Goal: Task Accomplishment & Management: Manage account settings

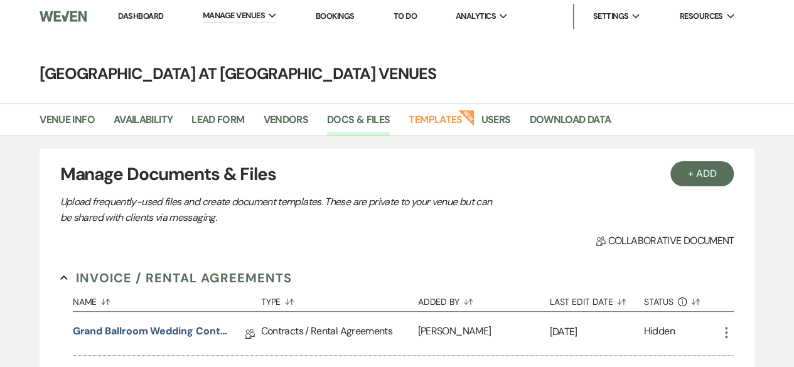
click at [144, 14] on link "Dashboard" at bounding box center [140, 16] width 45 height 11
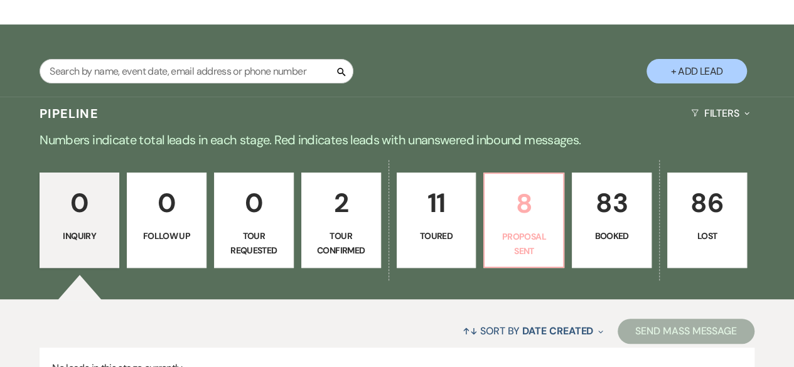
scroll to position [251, 0]
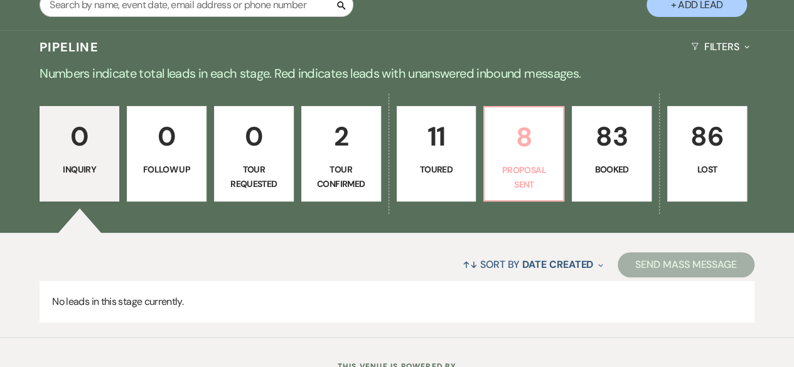
click at [516, 164] on p "Proposal Sent" at bounding box center [523, 177] width 63 height 28
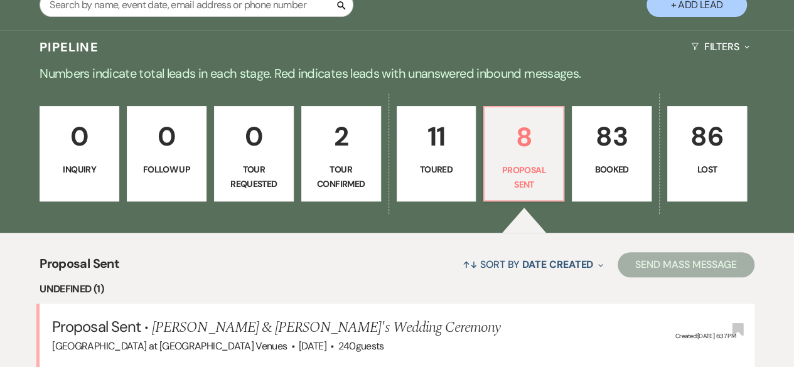
select select "6"
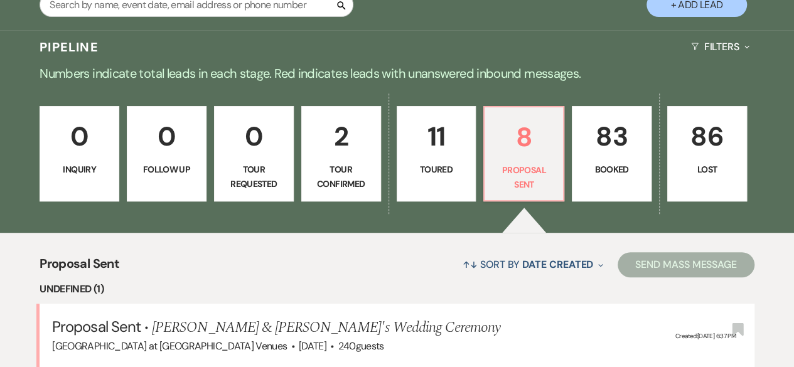
select select "6"
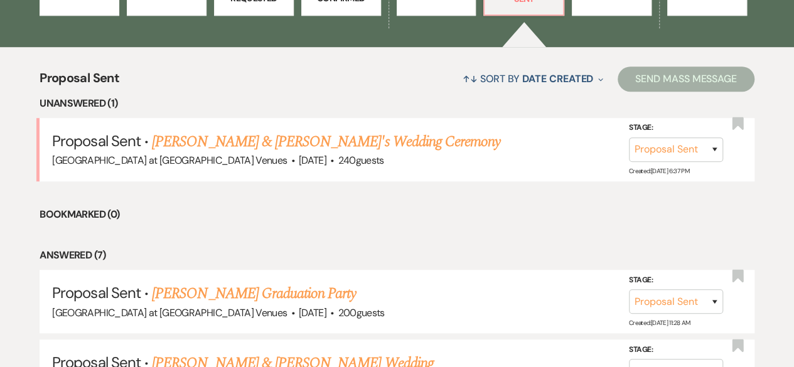
scroll to position [439, 0]
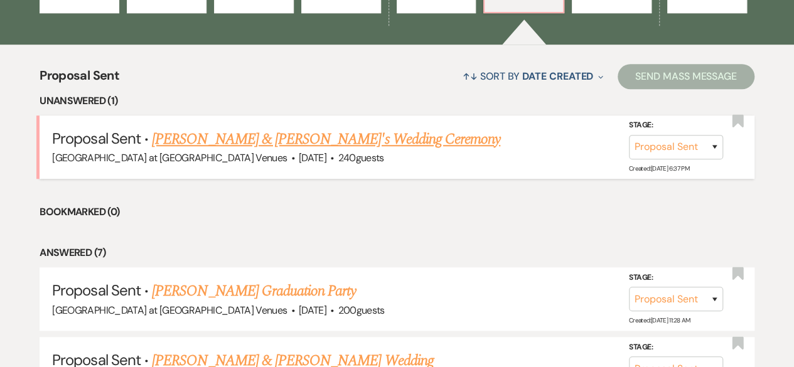
click at [259, 134] on link "[PERSON_NAME] & [PERSON_NAME]'s Wedding Ceremony" at bounding box center [326, 139] width 348 height 23
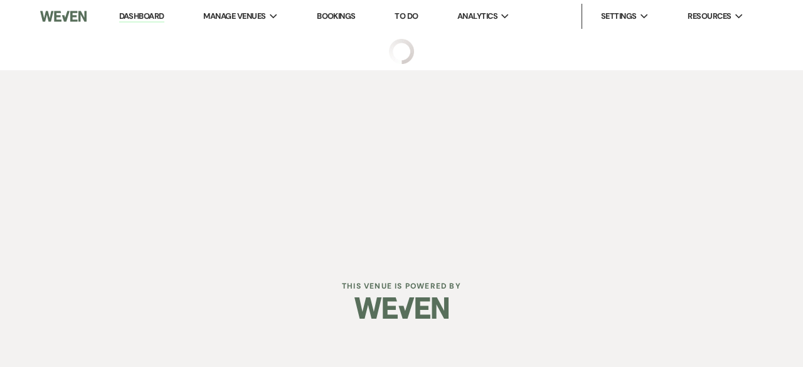
select select "6"
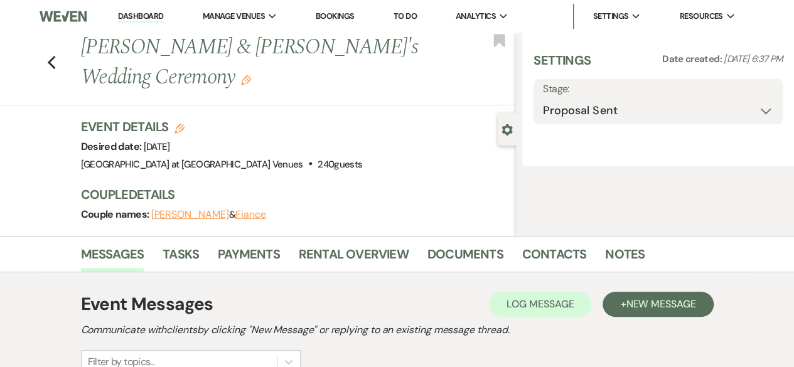
select select "20"
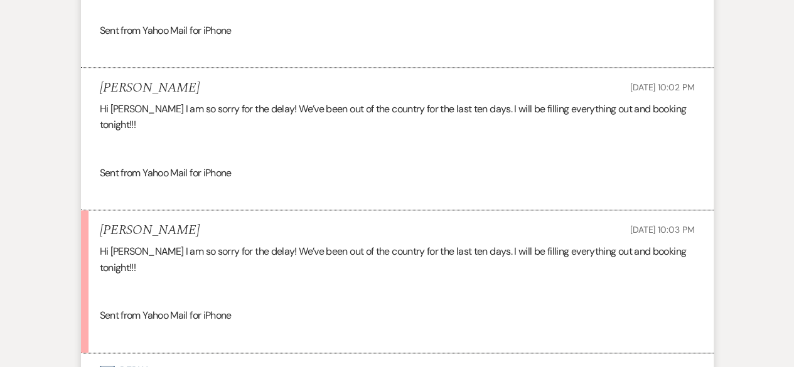
scroll to position [753, 0]
click at [135, 352] on button "Envelope Reply" at bounding box center [397, 369] width 632 height 35
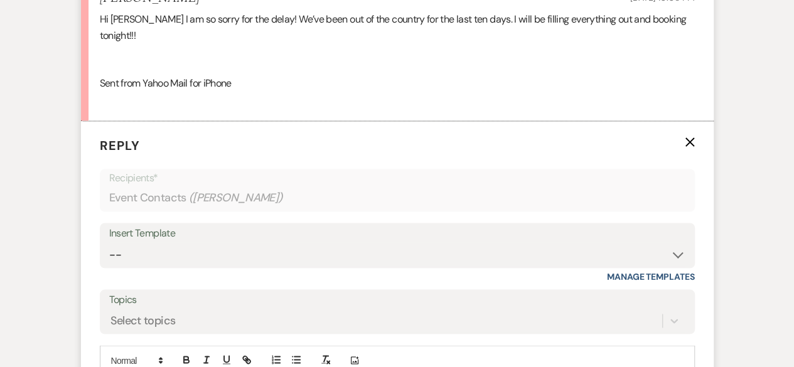
scroll to position [1001, 0]
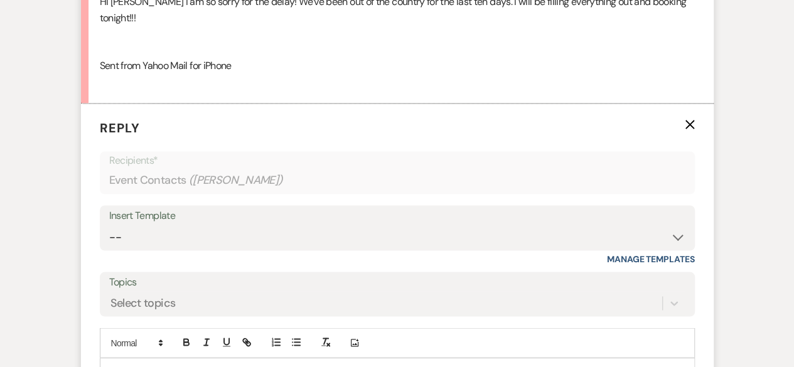
click at [134, 358] on div at bounding box center [396, 372] width 593 height 29
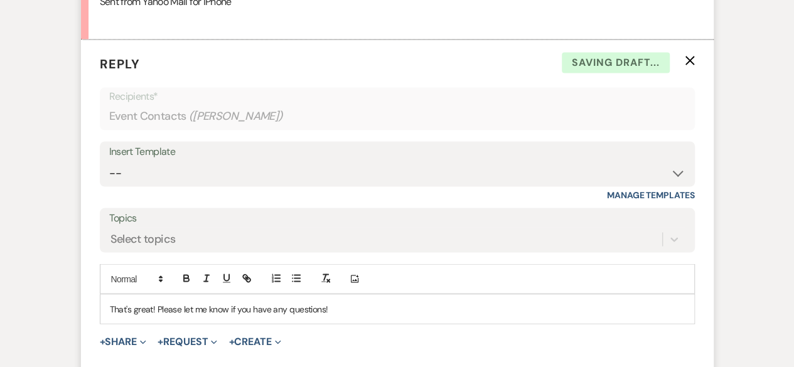
scroll to position [1189, 0]
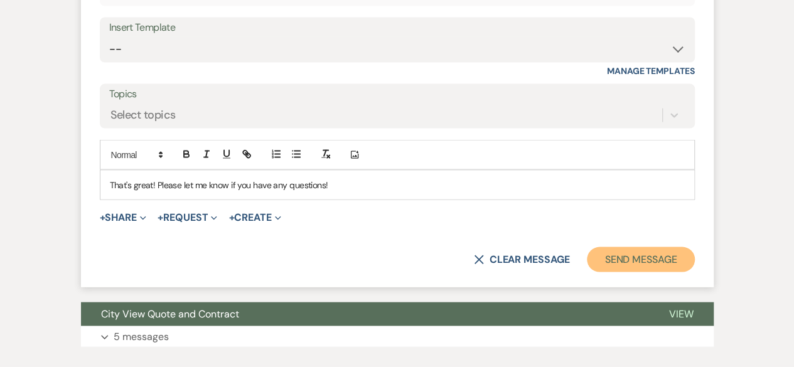
click at [629, 247] on button "Send Message" at bounding box center [640, 259] width 107 height 25
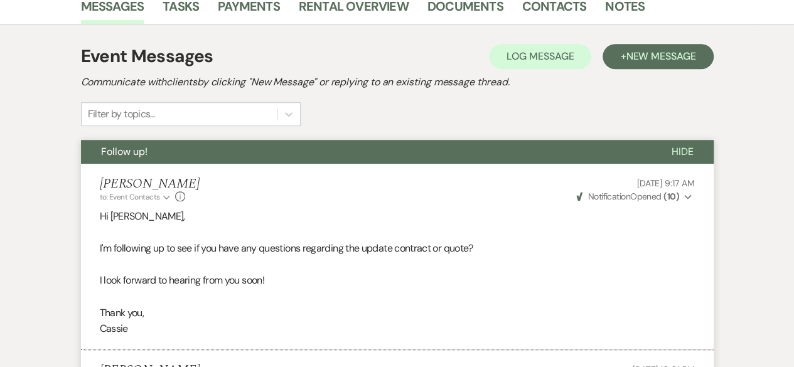
scroll to position [0, 0]
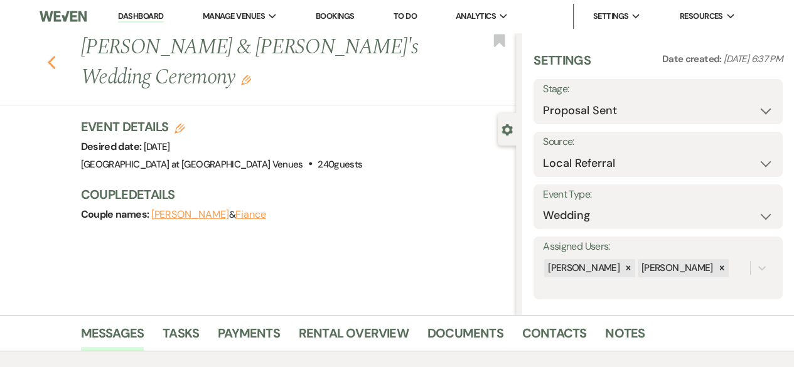
click at [55, 62] on icon "Previous" at bounding box center [51, 62] width 9 height 15
select select "6"
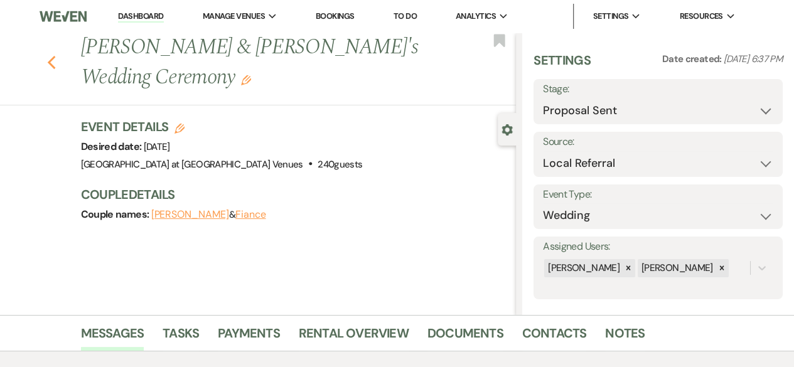
select select "6"
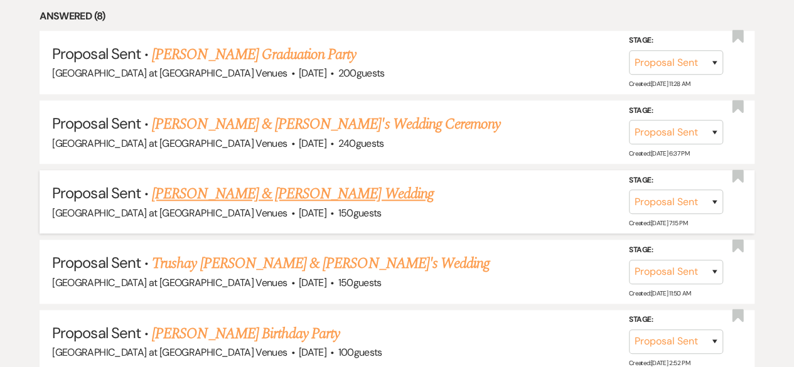
scroll to position [228, 0]
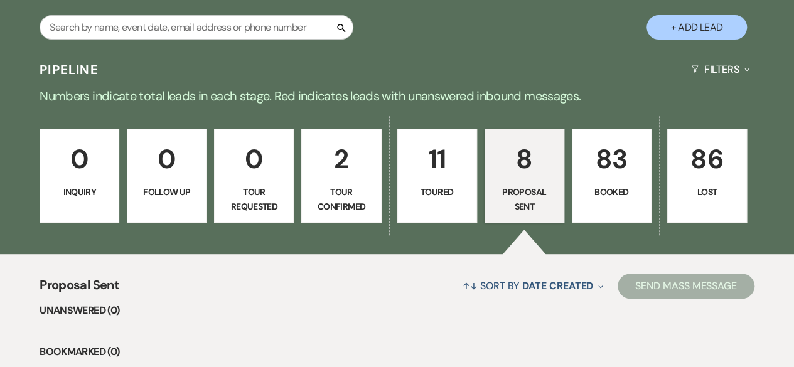
click at [351, 167] on p "2" at bounding box center [340, 159] width 63 height 42
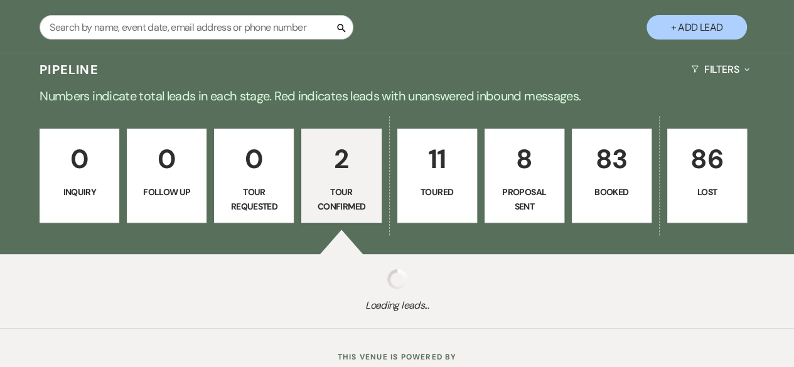
select select "4"
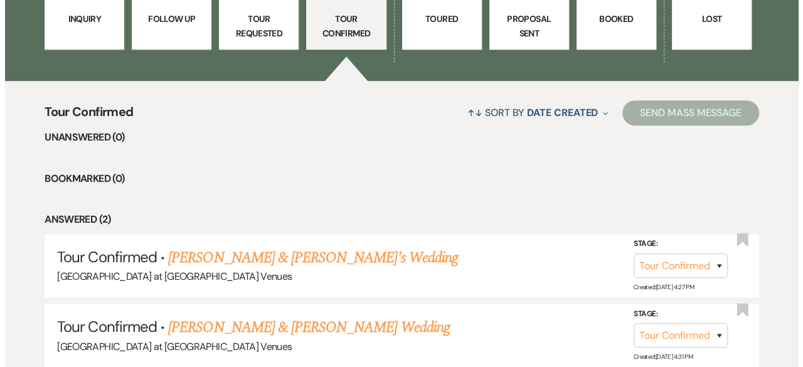
scroll to position [188, 0]
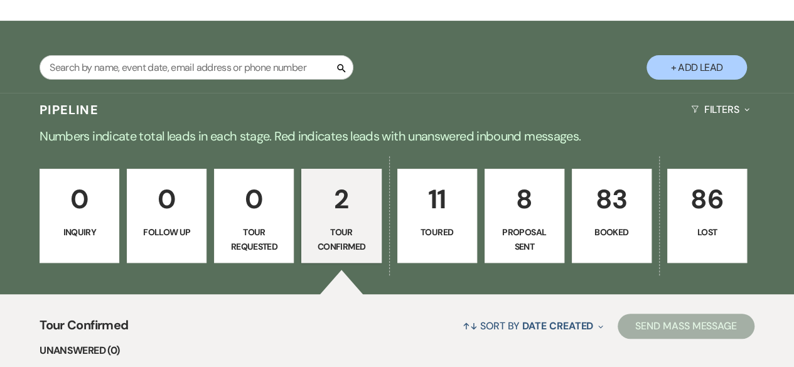
click at [725, 68] on button "+ Add Lead" at bounding box center [696, 67] width 100 height 24
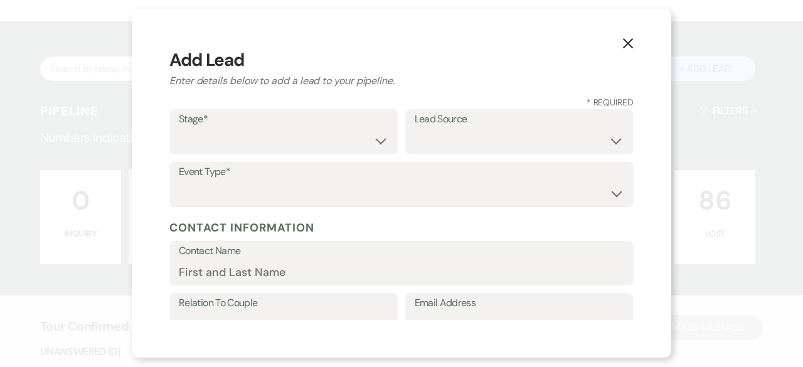
click at [384, 142] on div "Stage* Inquiry Follow Up Tour Requested Tour Confirmed Toured Proposal Sent Boo…" at bounding box center [283, 131] width 228 height 45
click at [363, 135] on select "Inquiry Follow Up Tour Requested Tour Confirmed Toured Proposal Sent Booked Lost" at bounding box center [284, 141] width 210 height 24
select select "4"
click at [179, 129] on select "Inquiry Follow Up Tour Requested Tour Confirmed Toured Proposal Sent Booked Lost" at bounding box center [284, 141] width 210 height 24
click at [433, 137] on select "Weven Venue Website Instagram Facebook Pinterest Google The Knot Wedding Wire H…" at bounding box center [520, 141] width 210 height 24
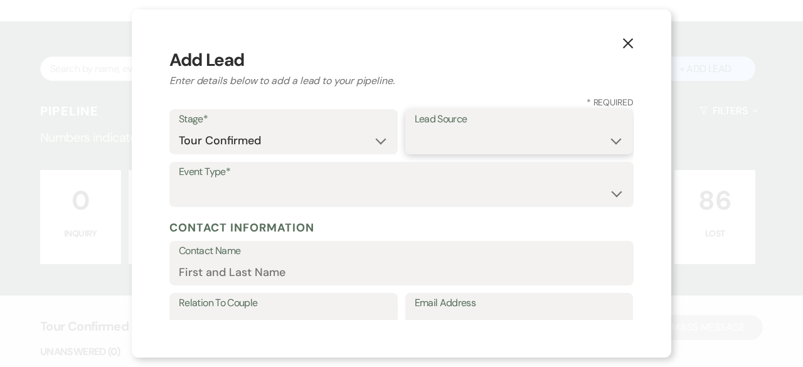
select select "3"
click at [415, 129] on select "Weven Venue Website Instagram Facebook Pinterest Google The Knot Wedding Wire H…" at bounding box center [520, 141] width 210 height 24
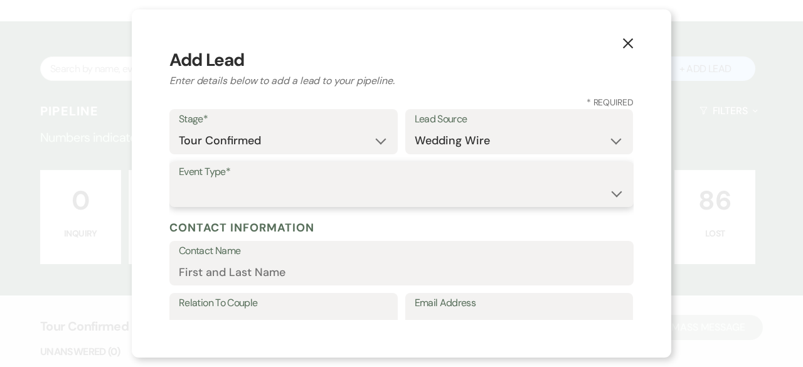
click at [203, 191] on select "Wedding Anniversary Party Baby Shower Bachelorette / Bachelor Party Birthday Pa…" at bounding box center [401, 193] width 445 height 24
select select "1"
click at [179, 181] on select "Wedding Anniversary Party Baby Shower Bachelorette / Bachelor Party Birthday Pa…" at bounding box center [401, 193] width 445 height 24
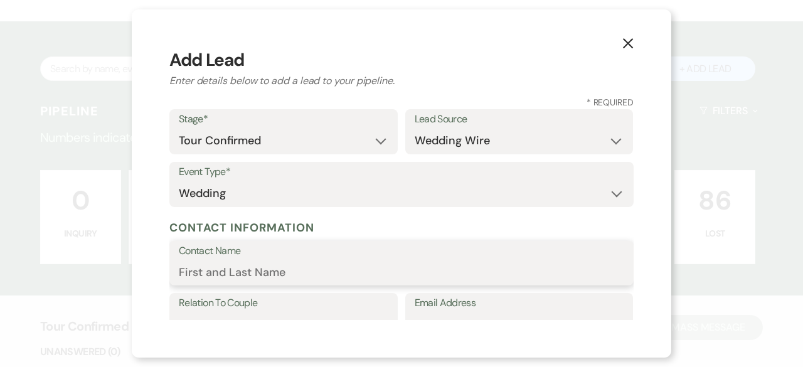
click at [231, 269] on input "Contact Name" at bounding box center [401, 272] width 445 height 24
type input "[PERSON_NAME]"
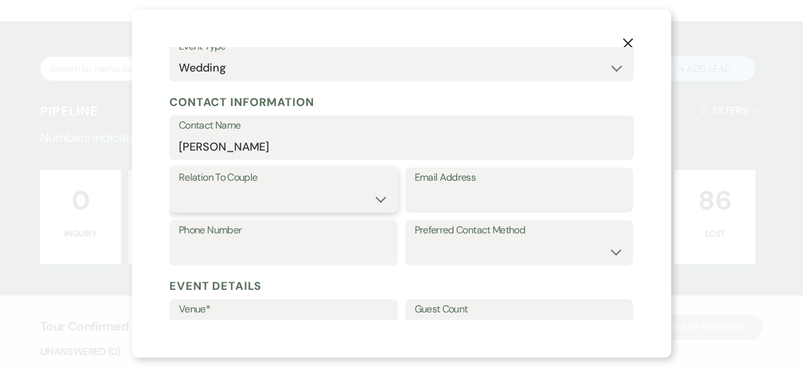
click at [376, 204] on select "Couple Planner Parent of Couple Family Member Friend Other" at bounding box center [284, 199] width 210 height 24
select select "1"
click at [179, 187] on select "Couple Planner Parent of Couple Family Member Friend Other" at bounding box center [284, 199] width 210 height 24
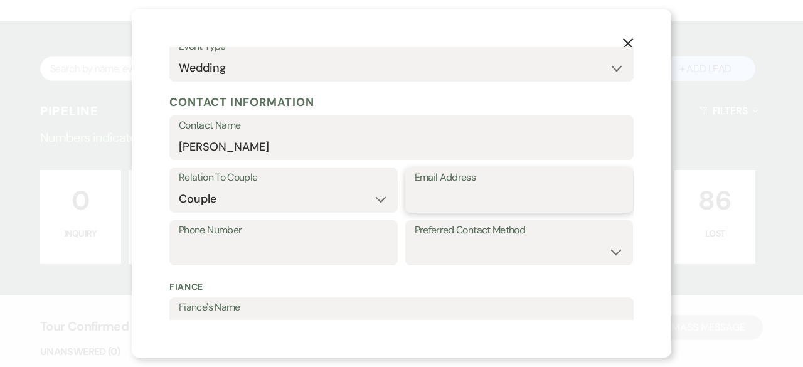
click at [482, 203] on input "Email Address" at bounding box center [520, 199] width 210 height 24
paste input "[EMAIL_ADDRESS][DOMAIN_NAME]"
type input "[EMAIL_ADDRESS][DOMAIN_NAME]"
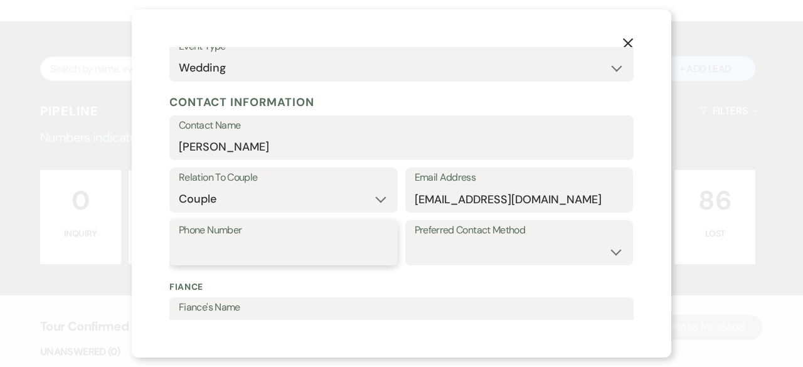
click at [206, 260] on input "Phone Number" at bounding box center [284, 252] width 210 height 24
paste input "5672257764"
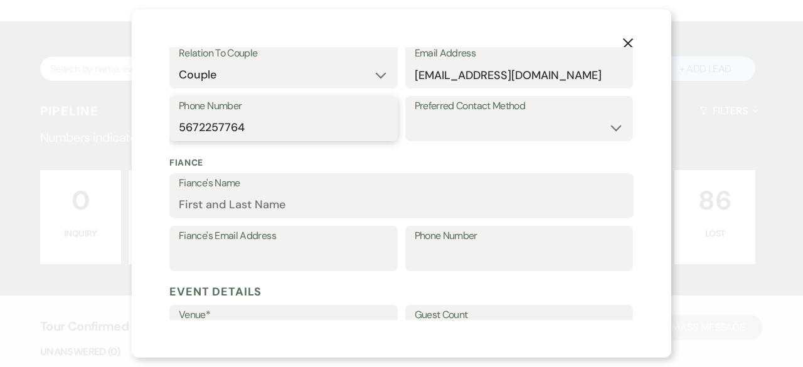
scroll to position [251, 0]
type input "5672257764"
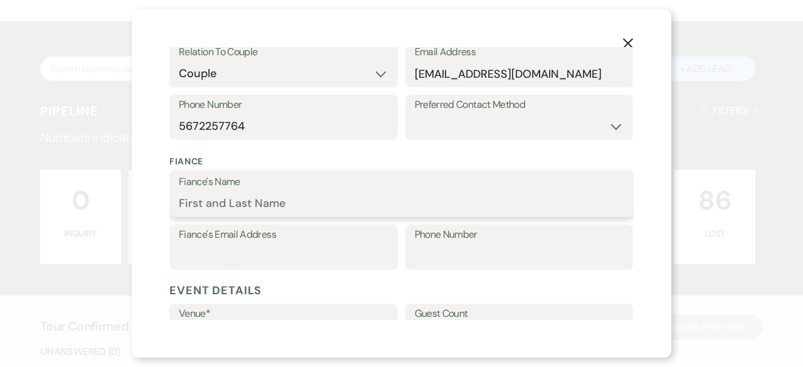
click at [215, 208] on input "Fiance's Name" at bounding box center [401, 203] width 445 height 24
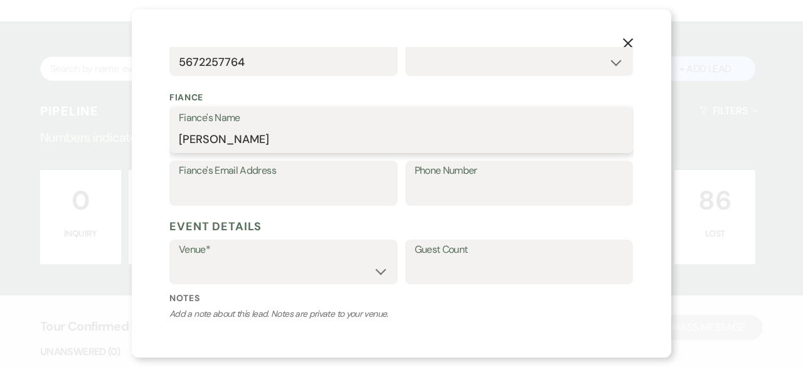
scroll to position [376, 0]
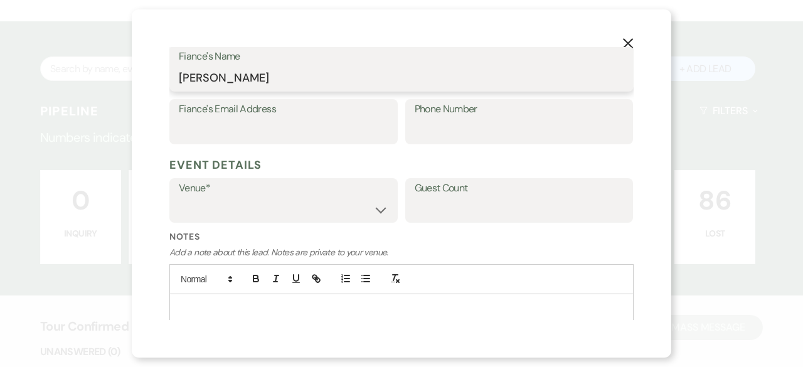
type input "[PERSON_NAME]"
click at [378, 208] on select "[GEOGRAPHIC_DATA] at [GEOGRAPHIC_DATA] Venues [GEOGRAPHIC_DATA] at [GEOGRAPHIC_…" at bounding box center [284, 209] width 210 height 24
select select "783"
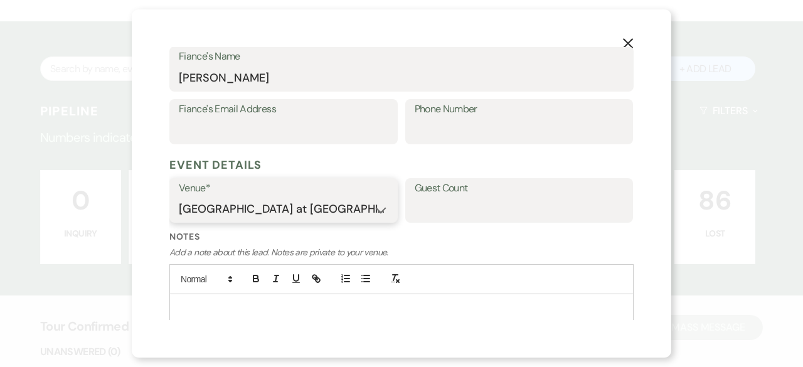
click at [179, 197] on select "[GEOGRAPHIC_DATA] at [GEOGRAPHIC_DATA] Venues [GEOGRAPHIC_DATA] at [GEOGRAPHIC_…" at bounding box center [284, 209] width 210 height 24
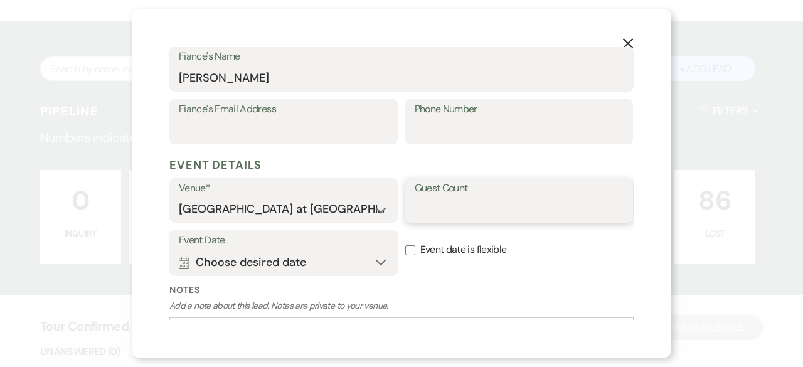
click at [476, 211] on input "Guest Count" at bounding box center [520, 209] width 210 height 24
type input "0"
type input "75"
click at [522, 159] on h5 "Event Details" at bounding box center [401, 165] width 464 height 19
click at [383, 253] on button "Calendar Choose desired date Expand" at bounding box center [284, 262] width 210 height 25
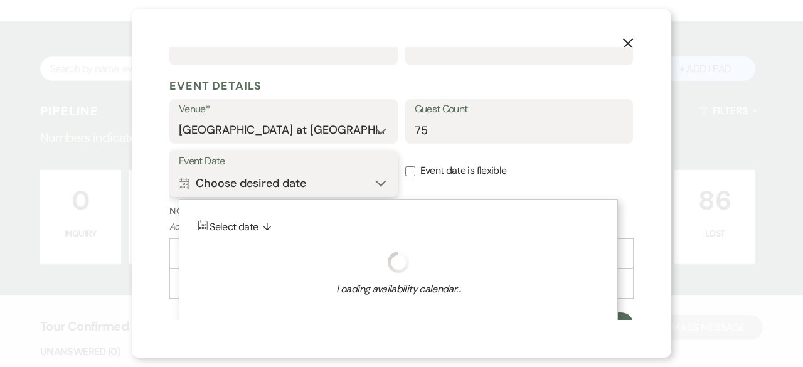
scroll to position [471, 0]
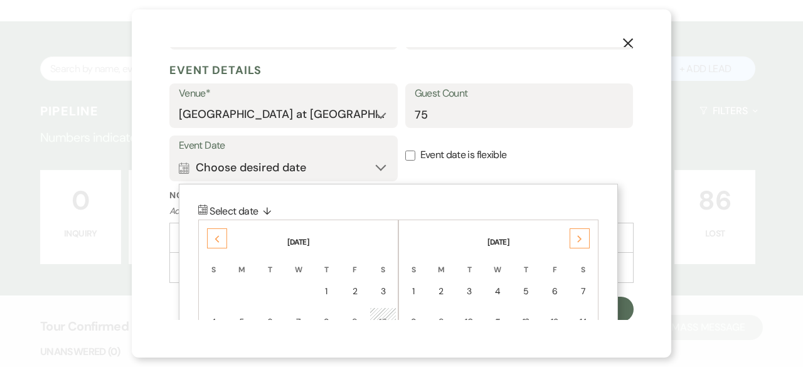
click at [580, 236] on use at bounding box center [579, 238] width 4 height 7
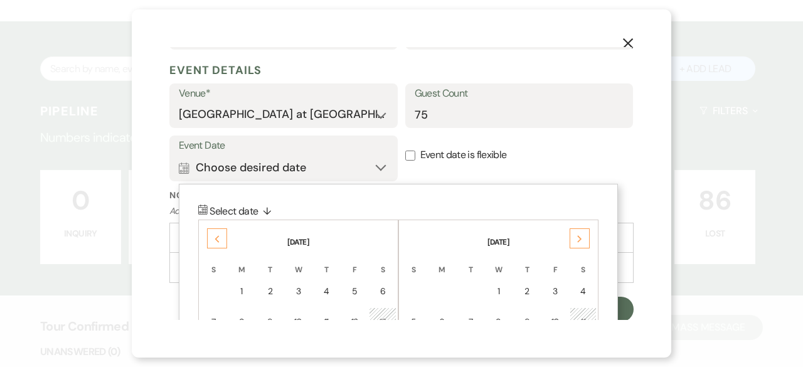
click at [580, 236] on use at bounding box center [579, 238] width 4 height 7
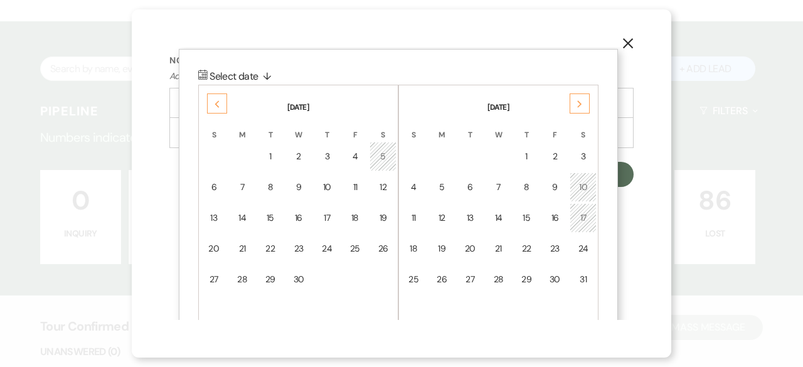
scroll to position [629, 0]
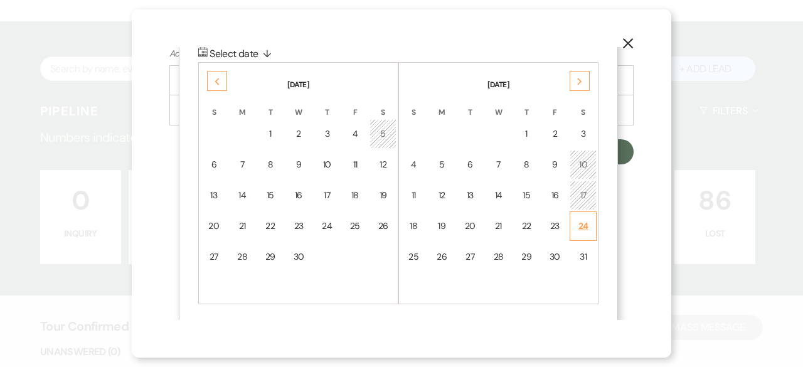
click at [591, 221] on td "24" at bounding box center [583, 225] width 27 height 29
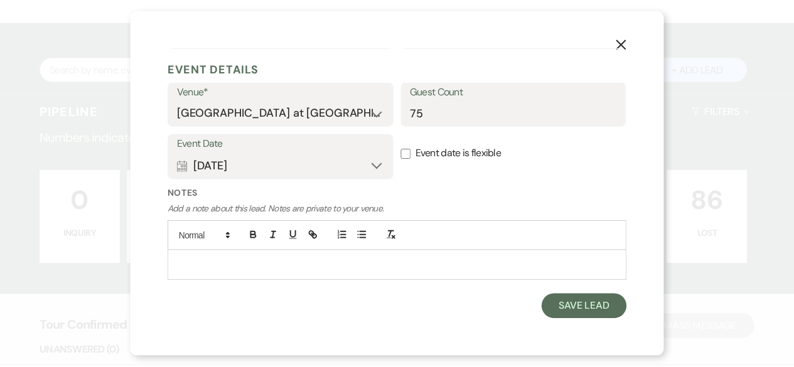
scroll to position [472, 0]
click at [407, 155] on input "Event date is flexible" at bounding box center [410, 155] width 10 height 10
checkbox input "true"
click at [207, 260] on p at bounding box center [401, 267] width 444 height 14
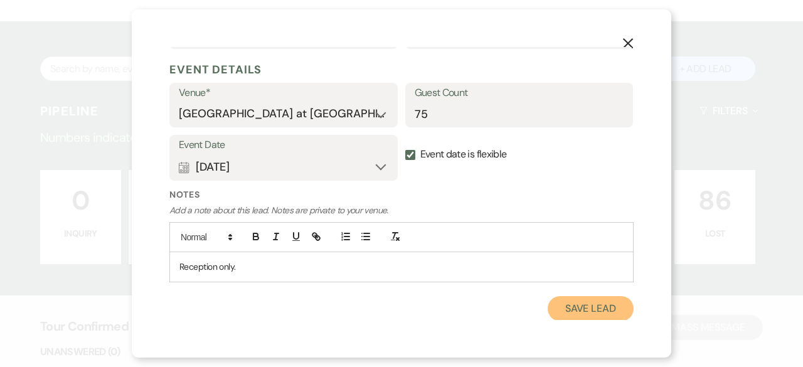
click at [571, 313] on button "Save Lead" at bounding box center [591, 308] width 86 height 25
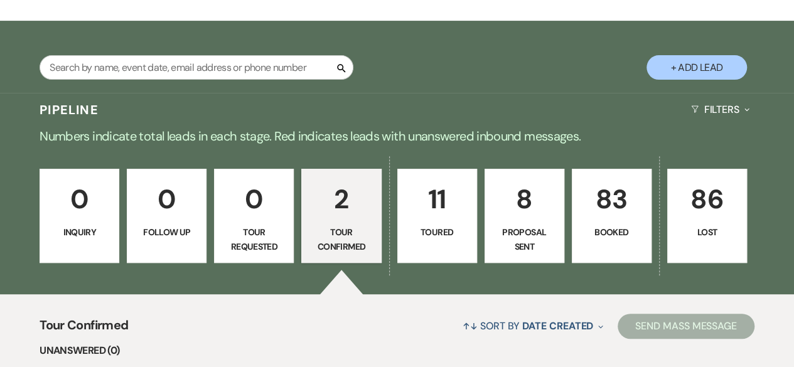
select select "4"
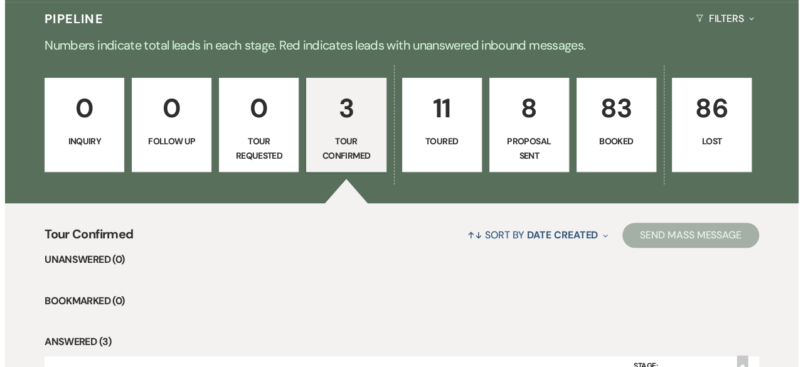
scroll to position [188, 0]
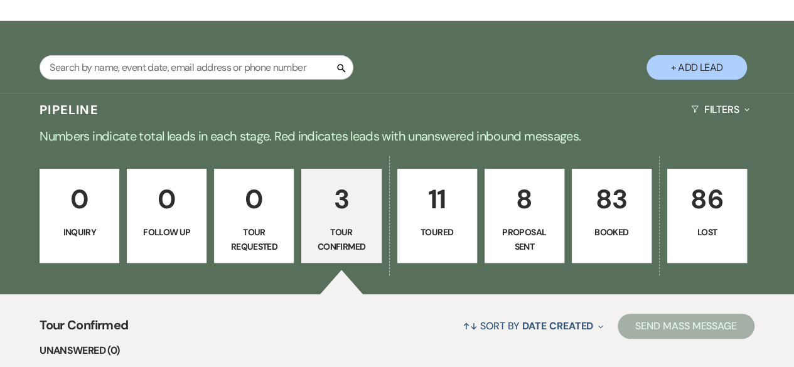
click at [710, 62] on button "+ Add Lead" at bounding box center [696, 67] width 100 height 24
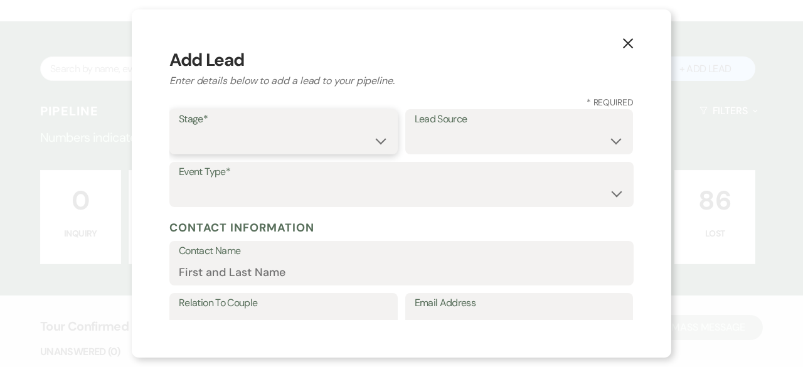
click at [379, 137] on select "Inquiry Follow Up Tour Requested Tour Confirmed Toured Proposal Sent Booked Lost" at bounding box center [284, 141] width 210 height 24
select select "4"
click at [179, 129] on select "Inquiry Follow Up Tour Requested Tour Confirmed Toured Proposal Sent Booked Lost" at bounding box center [284, 141] width 210 height 24
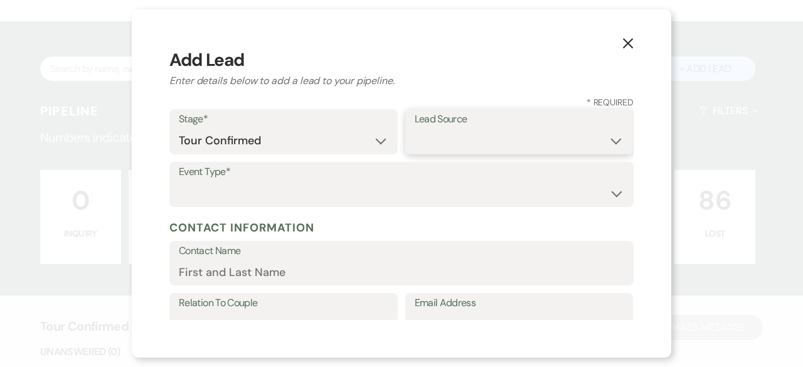
click at [492, 141] on select "Weven Venue Website Instagram Facebook Pinterest Google The Knot Wedding Wire H…" at bounding box center [520, 141] width 210 height 24
select select "3"
click at [415, 129] on select "Weven Venue Website Instagram Facebook Pinterest Google The Knot Wedding Wire H…" at bounding box center [520, 141] width 210 height 24
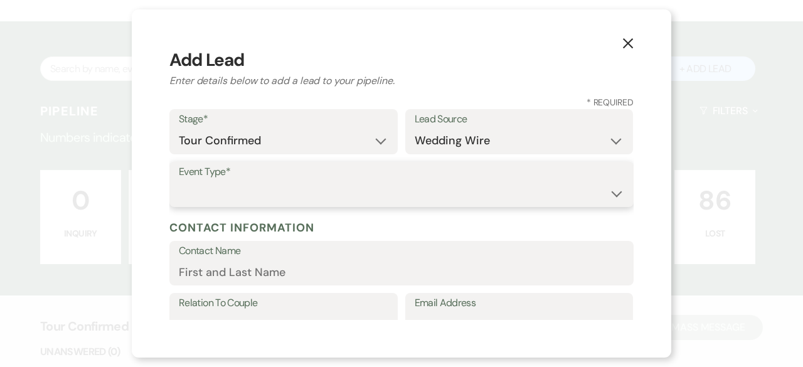
click at [201, 188] on select "Wedding Anniversary Party Baby Shower Bachelorette / Bachelor Party Birthday Pa…" at bounding box center [401, 193] width 445 height 24
select select "1"
click at [179, 181] on select "Wedding Anniversary Party Baby Shower Bachelorette / Bachelor Party Birthday Pa…" at bounding box center [401, 193] width 445 height 24
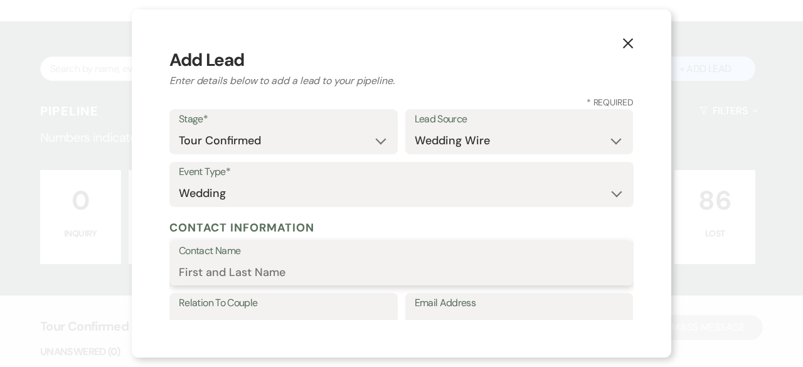
click at [192, 262] on input "Contact Name" at bounding box center [401, 272] width 445 height 24
paste input "[PERSON_NAME]"
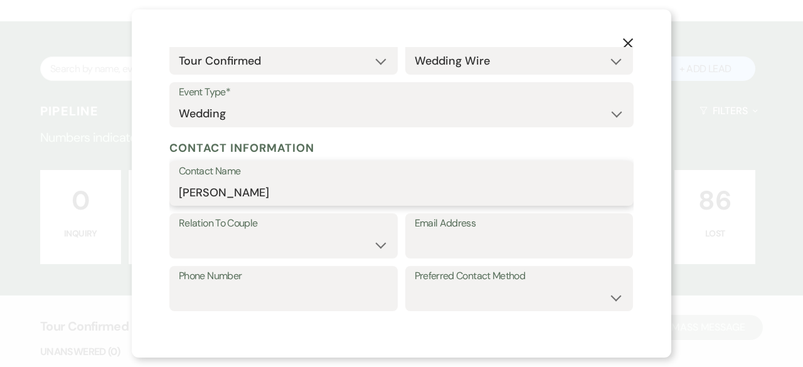
scroll to position [125, 0]
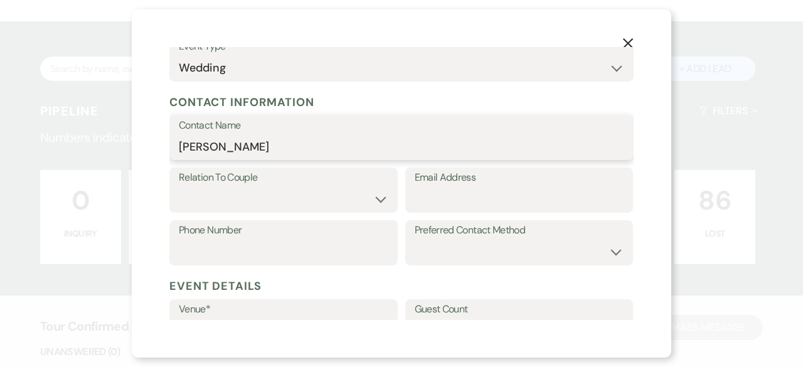
type input "[PERSON_NAME]"
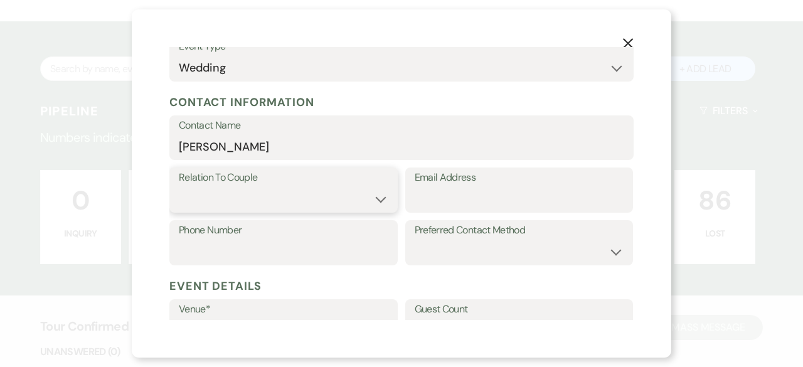
click at [215, 195] on select "Couple Planner Parent of Couple Family Member Friend Other" at bounding box center [284, 199] width 210 height 24
select select "1"
click at [179, 187] on select "Couple Planner Parent of Couple Family Member Friend Other" at bounding box center [284, 199] width 210 height 24
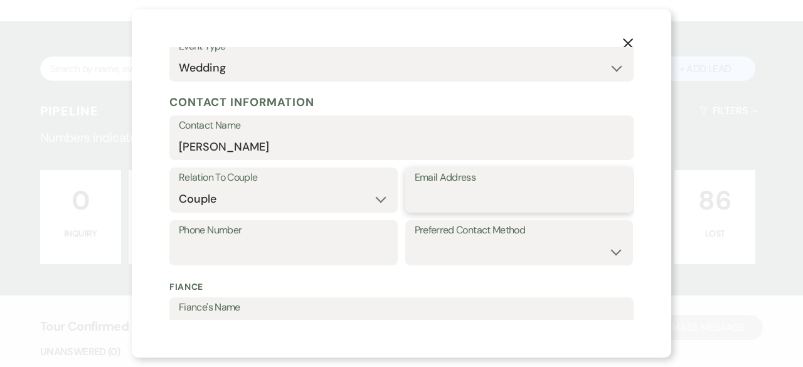
click at [456, 203] on input "Email Address" at bounding box center [520, 199] width 210 height 24
paste input "[EMAIL_ADDRESS][DOMAIN_NAME]"
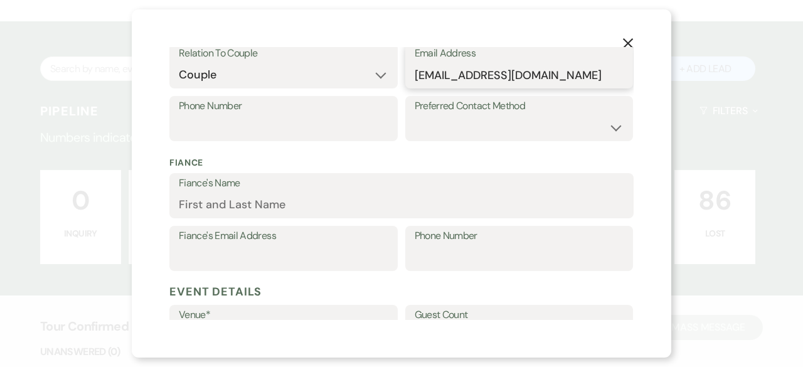
scroll to position [251, 0]
type input "[EMAIL_ADDRESS][DOMAIN_NAME]"
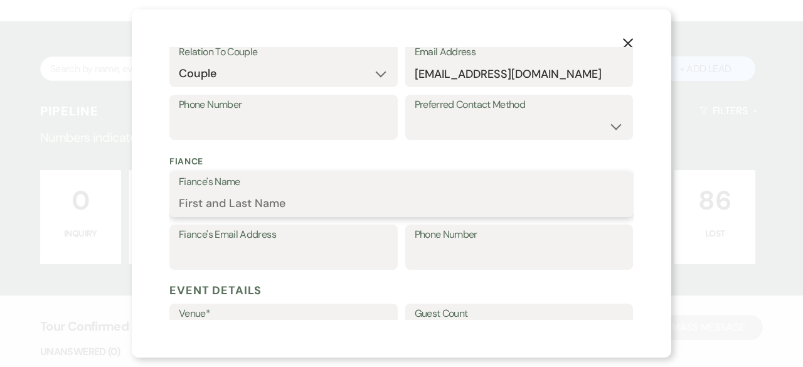
drag, startPoint x: 246, startPoint y: 196, endPoint x: 247, endPoint y: 203, distance: 6.9
click at [247, 201] on input "Fiance's Name" at bounding box center [401, 203] width 445 height 24
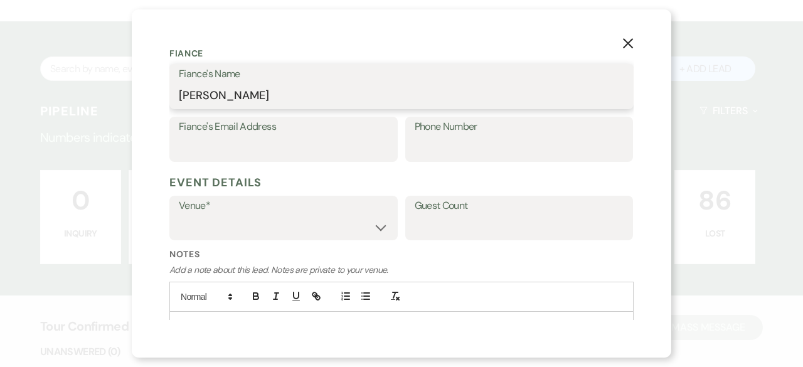
scroll to position [418, 0]
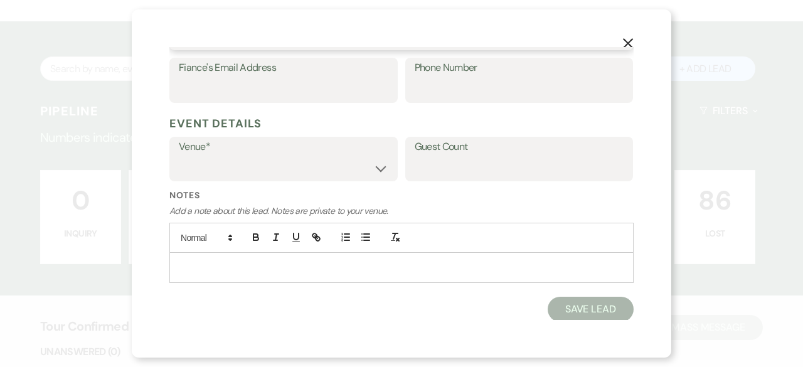
type input "[PERSON_NAME]"
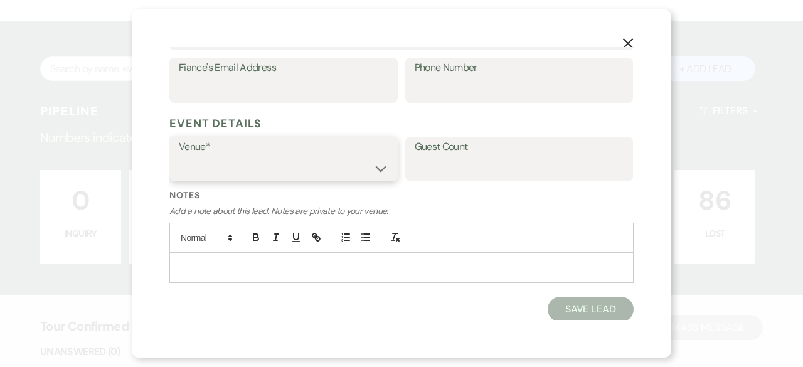
click at [375, 171] on select "[GEOGRAPHIC_DATA] at [GEOGRAPHIC_DATA] Venues [GEOGRAPHIC_DATA] at [GEOGRAPHIC_…" at bounding box center [284, 168] width 210 height 24
select select "783"
click at [179, 156] on select "[GEOGRAPHIC_DATA] at [GEOGRAPHIC_DATA] Venues [GEOGRAPHIC_DATA] at [GEOGRAPHIC_…" at bounding box center [284, 168] width 210 height 24
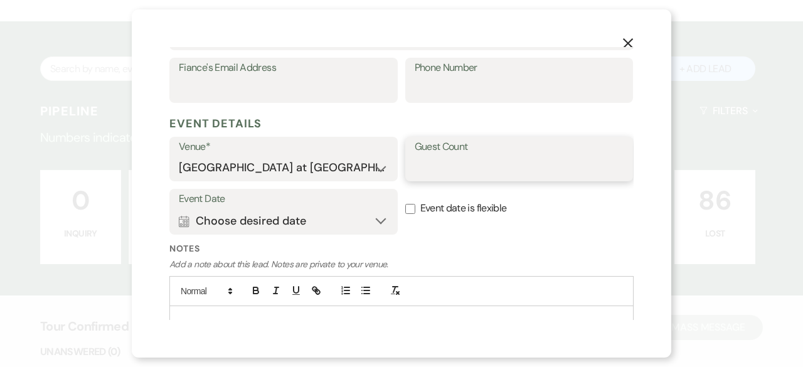
click at [452, 169] on input "Guest Count" at bounding box center [520, 168] width 210 height 24
type input "125-175"
click at [369, 223] on button "Calendar Choose desired date Expand" at bounding box center [284, 220] width 210 height 25
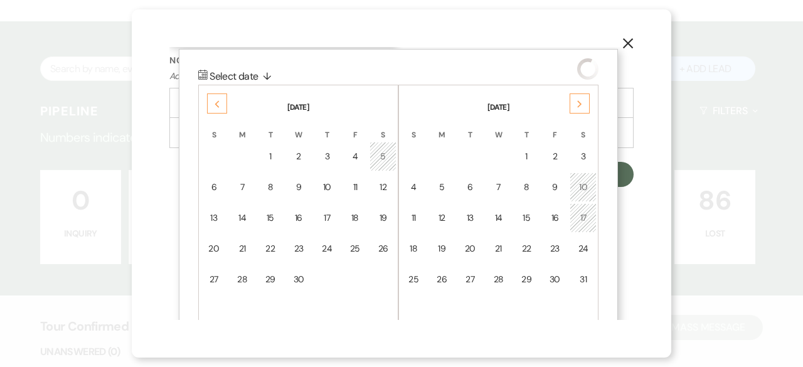
scroll to position [618, 0]
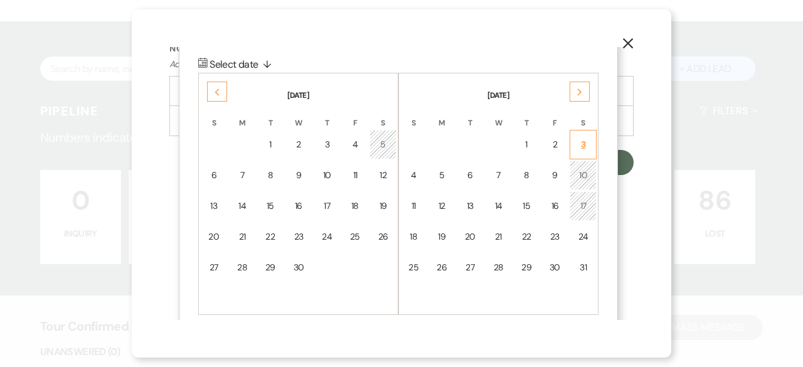
click at [590, 143] on td "3" at bounding box center [583, 144] width 27 height 29
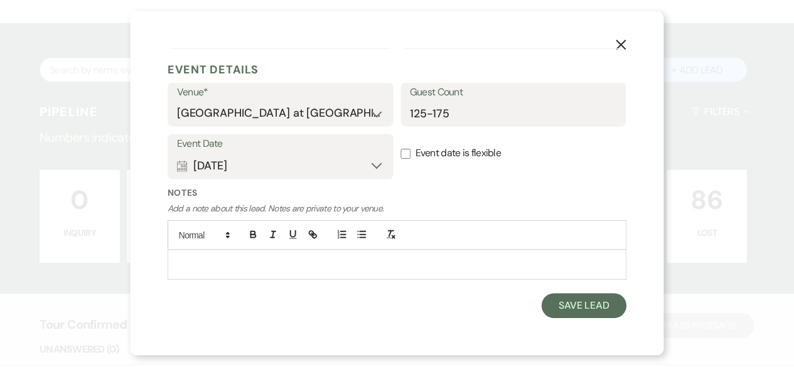
scroll to position [472, 0]
click at [602, 292] on div "Notes Add a note about this lead. Notes are private to your venue." at bounding box center [401, 241] width 464 height 107
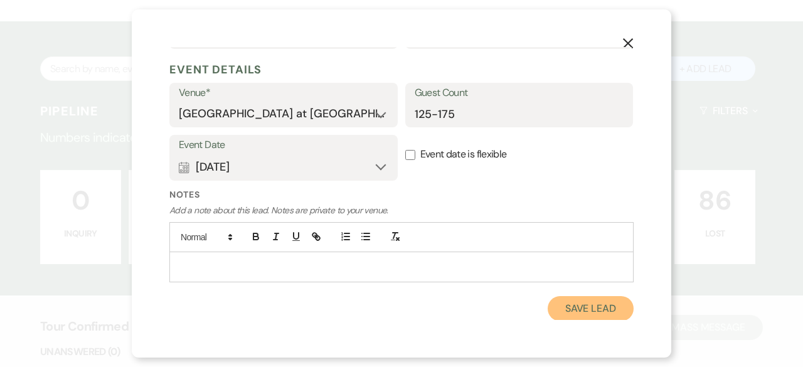
click at [587, 307] on button "Save Lead" at bounding box center [591, 308] width 86 height 25
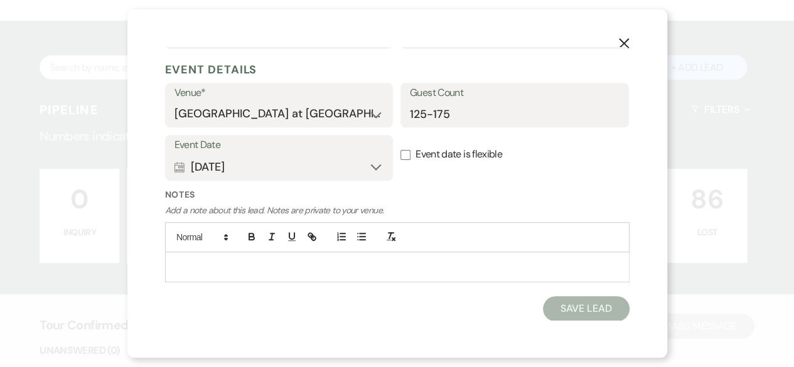
select select "4"
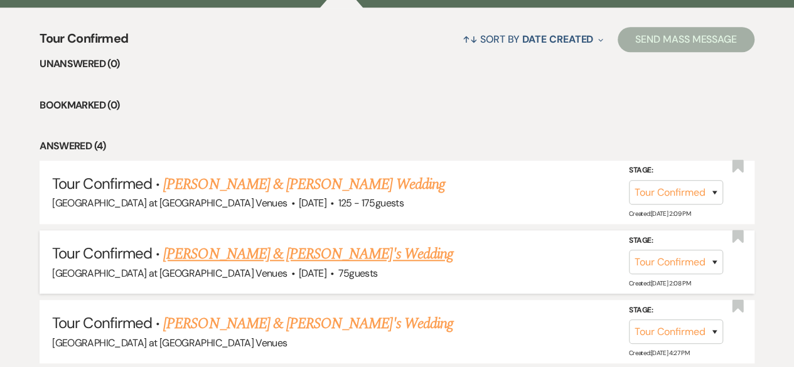
scroll to position [314, 0]
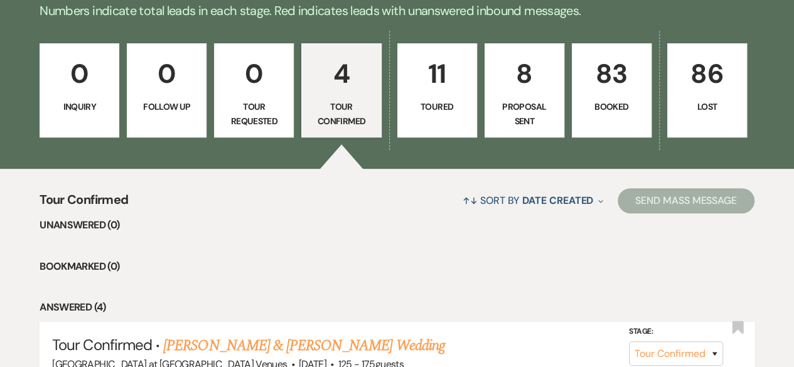
click at [449, 87] on p "11" at bounding box center [436, 74] width 63 height 42
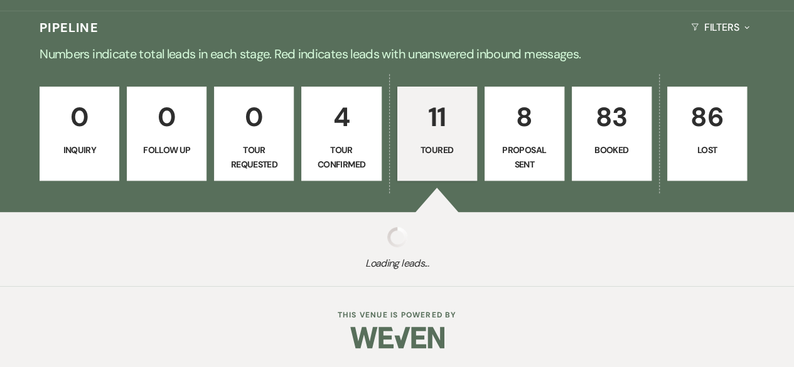
select select "5"
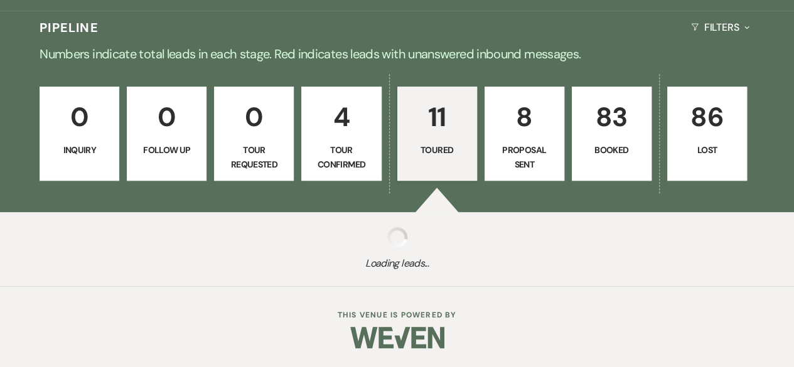
select select "5"
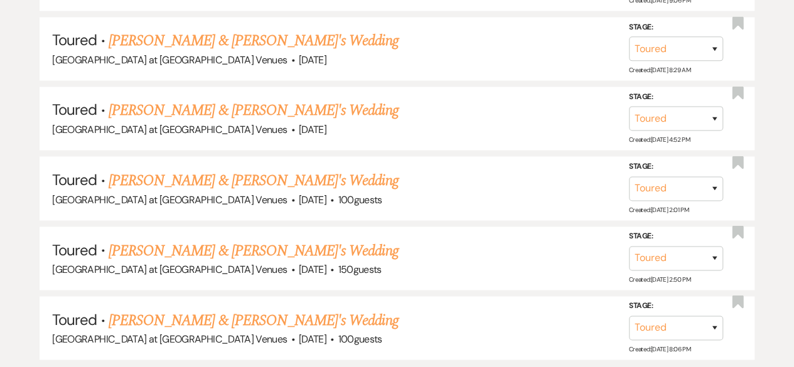
scroll to position [1066, 0]
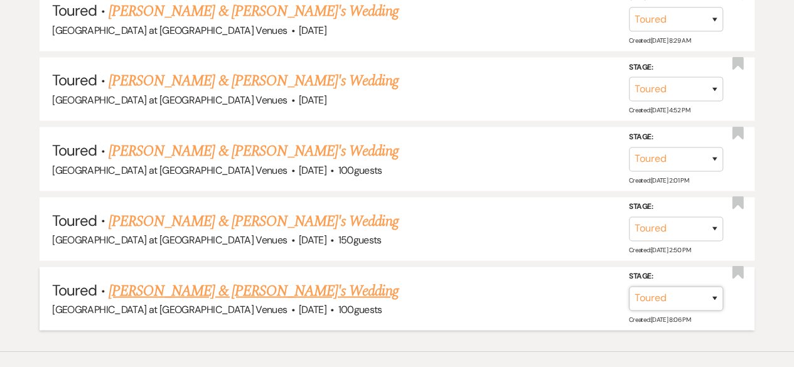
click at [711, 294] on select "Inquiry Follow Up Tour Requested Tour Confirmed Toured Proposal Sent Booked Lost" at bounding box center [676, 298] width 94 height 24
select select "8"
click at [629, 286] on select "Inquiry Follow Up Tour Requested Tour Confirmed Toured Proposal Sent Booked Lost" at bounding box center [676, 298] width 94 height 24
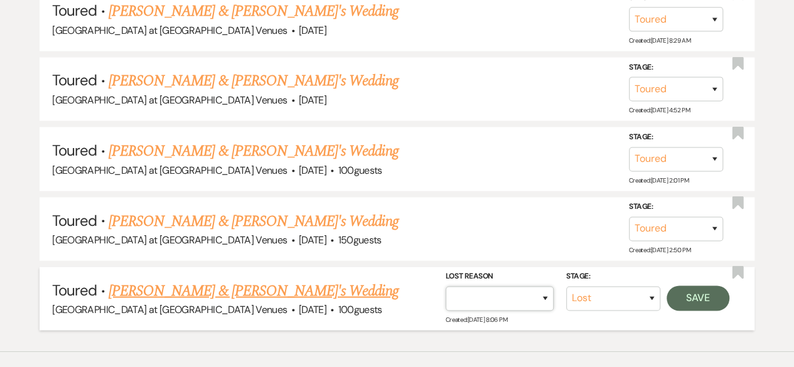
click at [538, 297] on select "Booked Elsewhere Budget Date Unavailable No Response Not a Good Match Capacity …" at bounding box center [499, 298] width 108 height 24
select select "5"
click at [445, 286] on select "Booked Elsewhere Budget Date Unavailable No Response Not a Good Match Capacity …" at bounding box center [499, 298] width 108 height 24
click at [720, 293] on button "Save" at bounding box center [697, 297] width 63 height 25
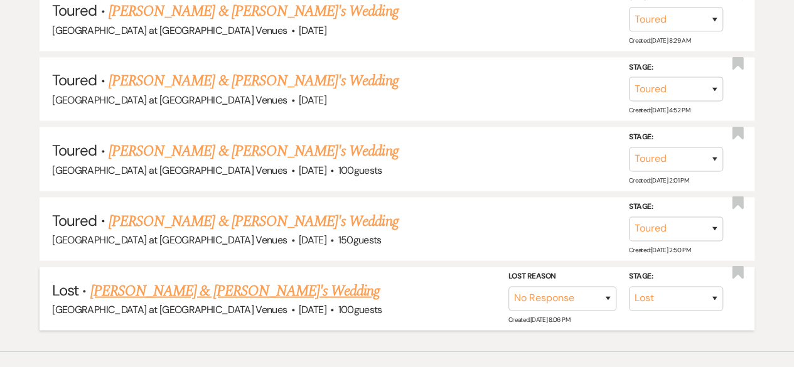
scroll to position [1057, 0]
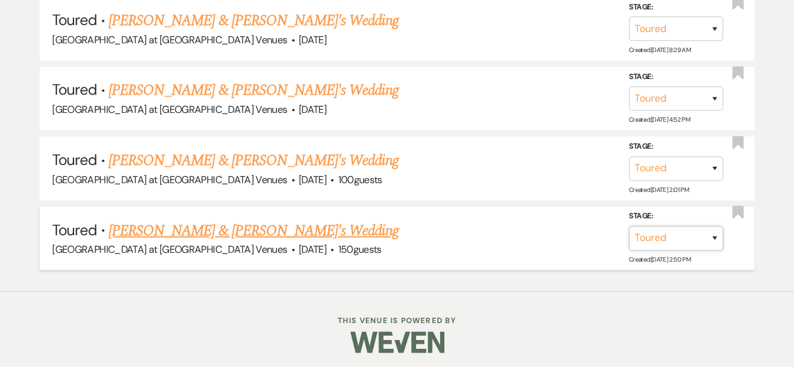
click at [709, 236] on select "Inquiry Follow Up Tour Requested Tour Confirmed Toured Proposal Sent Booked Lost" at bounding box center [676, 238] width 94 height 24
select select "8"
click at [629, 226] on select "Inquiry Follow Up Tour Requested Tour Confirmed Toured Proposal Sent Booked Lost" at bounding box center [676, 238] width 94 height 24
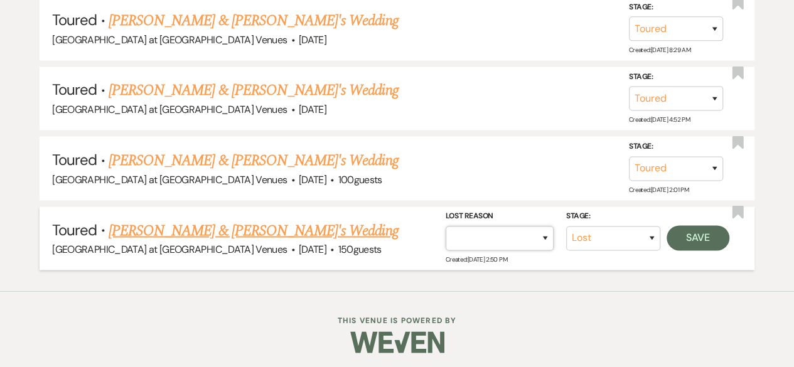
click at [547, 231] on select "Booked Elsewhere Budget Date Unavailable No Response Not a Good Match Capacity …" at bounding box center [499, 238] width 108 height 24
select select "5"
click at [445, 226] on select "Booked Elsewhere Budget Date Unavailable No Response Not a Good Match Capacity …" at bounding box center [499, 238] width 108 height 24
click at [704, 235] on button "Save" at bounding box center [697, 237] width 63 height 25
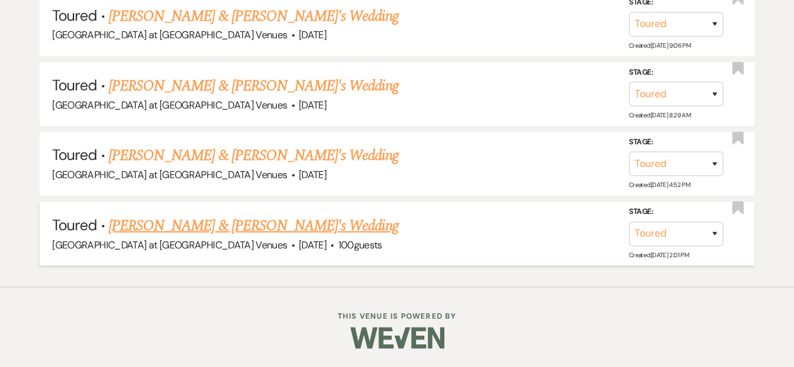
scroll to position [987, 0]
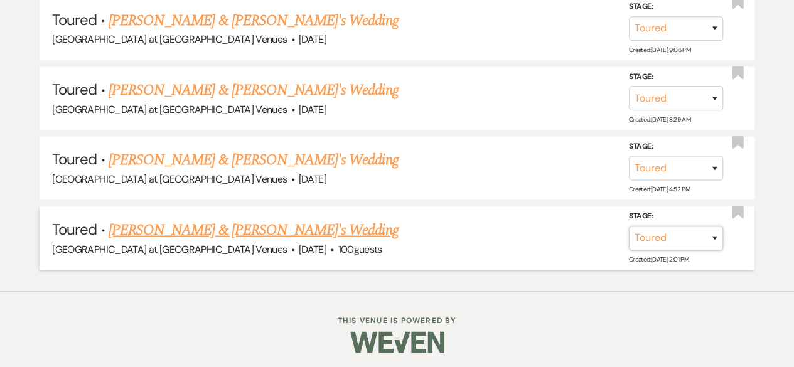
click at [715, 235] on select "Inquiry Follow Up Tour Requested Tour Confirmed Toured Proposal Sent Booked Lost" at bounding box center [676, 237] width 94 height 24
select select "8"
click at [629, 225] on select "Inquiry Follow Up Tour Requested Tour Confirmed Toured Proposal Sent Booked Lost" at bounding box center [676, 237] width 94 height 24
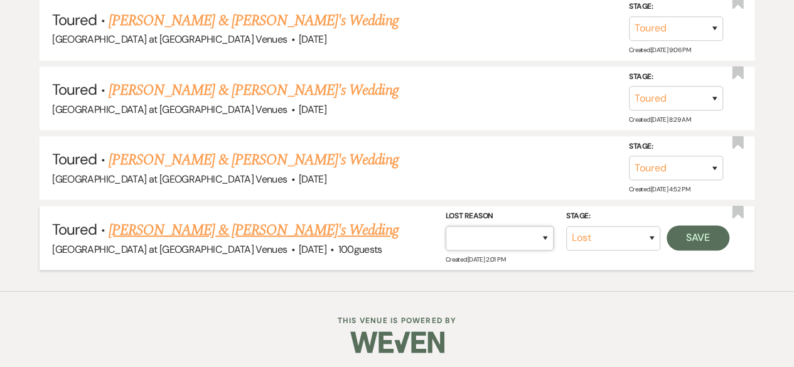
click at [506, 230] on select "Booked Elsewhere Budget Date Unavailable No Response Not a Good Match Capacity …" at bounding box center [499, 237] width 108 height 24
select select "5"
click at [445, 225] on select "Booked Elsewhere Budget Date Unavailable No Response Not a Good Match Capacity …" at bounding box center [499, 237] width 108 height 24
click at [684, 236] on button "Save" at bounding box center [697, 237] width 63 height 25
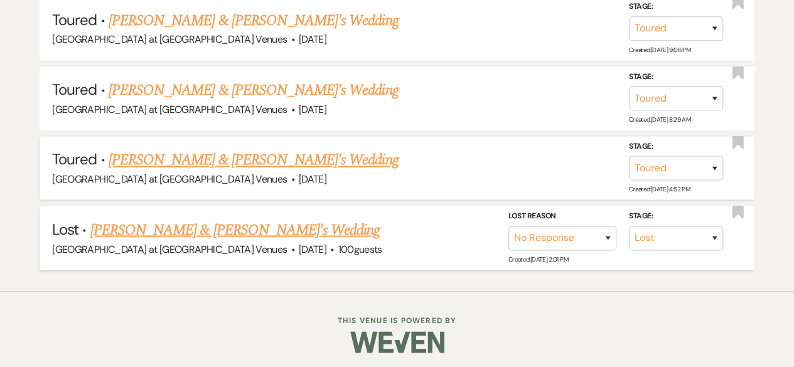
scroll to position [918, 0]
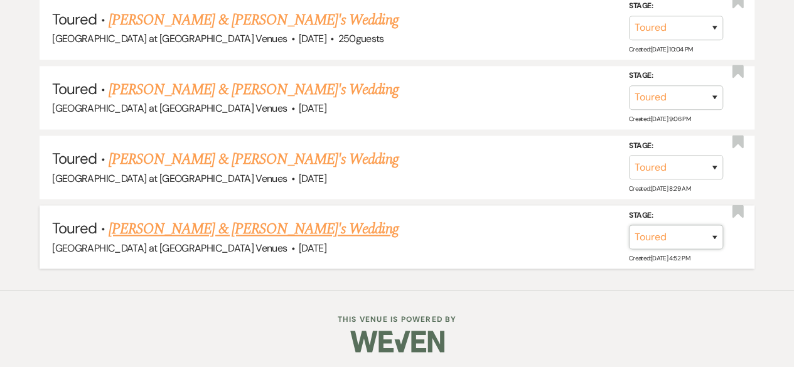
click at [711, 234] on select "Inquiry Follow Up Tour Requested Tour Confirmed Toured Proposal Sent Booked Lost" at bounding box center [676, 237] width 94 height 24
select select "8"
click at [629, 225] on select "Inquiry Follow Up Tour Requested Tour Confirmed Toured Proposal Sent Booked Lost" at bounding box center [676, 237] width 94 height 24
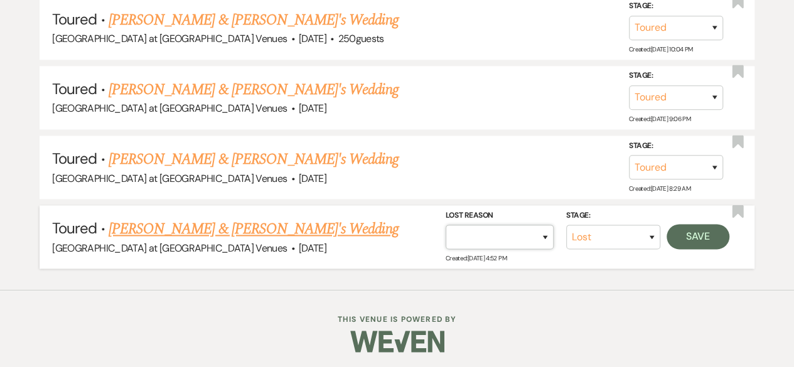
click at [544, 236] on select "Booked Elsewhere Budget Date Unavailable No Response Not a Good Match Capacity …" at bounding box center [499, 237] width 108 height 24
select select "5"
click at [445, 225] on select "Booked Elsewhere Budget Date Unavailable No Response Not a Good Match Capacity …" at bounding box center [499, 237] width 108 height 24
click at [683, 240] on button "Save" at bounding box center [697, 236] width 63 height 25
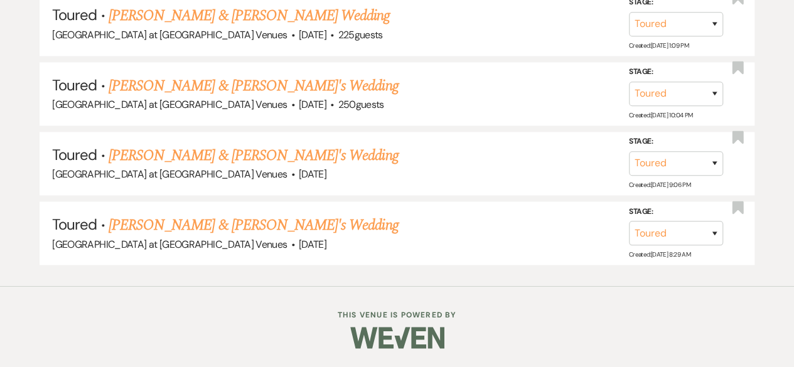
scroll to position [849, 0]
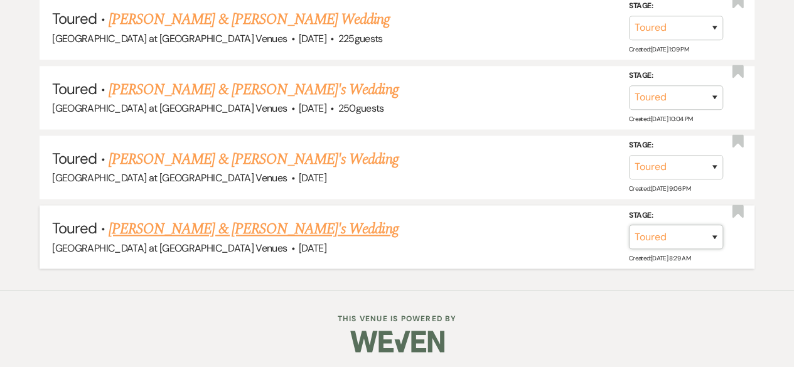
click at [718, 230] on select "Inquiry Follow Up Tour Requested Tour Confirmed Toured Proposal Sent Booked Lost" at bounding box center [676, 237] width 94 height 24
select select "8"
click at [629, 225] on select "Inquiry Follow Up Tour Requested Tour Confirmed Toured Proposal Sent Booked Lost" at bounding box center [676, 237] width 94 height 24
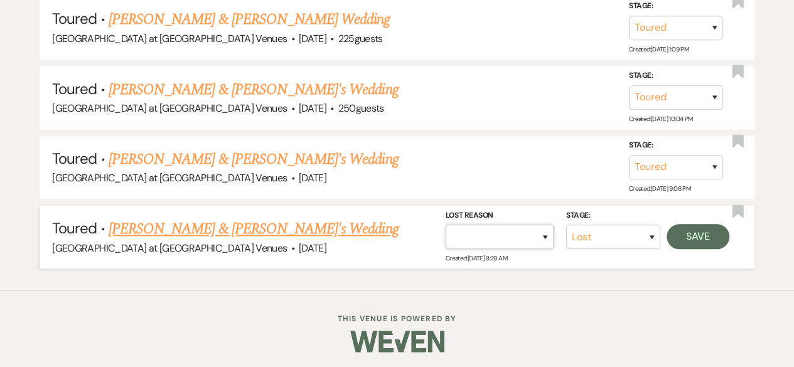
click at [545, 238] on select "Booked Elsewhere Budget Date Unavailable No Response Not a Good Match Capacity …" at bounding box center [499, 237] width 108 height 24
select select "5"
click at [445, 225] on select "Booked Elsewhere Budget Date Unavailable No Response Not a Good Match Capacity …" at bounding box center [499, 237] width 108 height 24
click at [705, 236] on button "Save" at bounding box center [697, 236] width 63 height 25
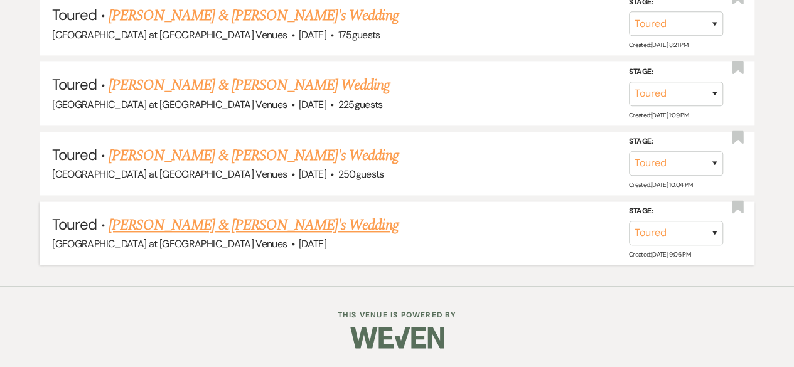
scroll to position [780, 0]
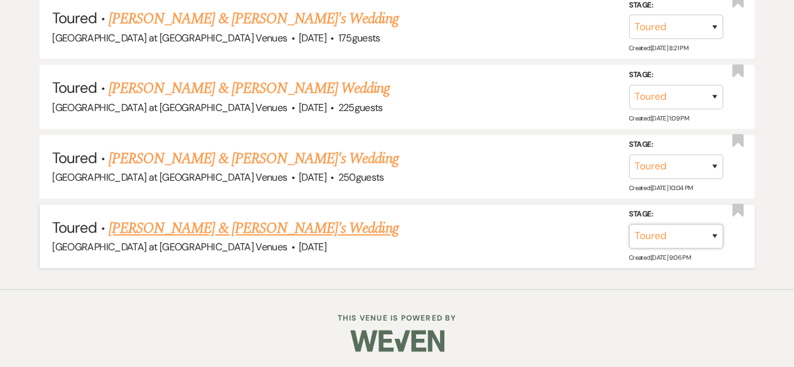
click at [714, 230] on select "Inquiry Follow Up Tour Requested Tour Confirmed Toured Proposal Sent Booked Lost" at bounding box center [676, 236] width 94 height 24
select select "8"
click at [629, 224] on select "Inquiry Follow Up Tour Requested Tour Confirmed Toured Proposal Sent Booked Lost" at bounding box center [676, 236] width 94 height 24
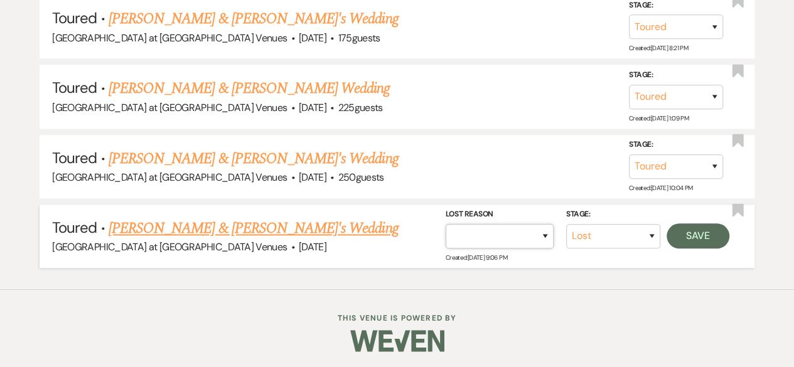
click at [543, 233] on select "Booked Elsewhere Budget Date Unavailable No Response Not a Good Match Capacity …" at bounding box center [499, 236] width 108 height 24
select select "5"
click at [445, 224] on select "Booked Elsewhere Budget Date Unavailable No Response Not a Good Match Capacity …" at bounding box center [499, 236] width 108 height 24
click at [705, 237] on button "Save" at bounding box center [697, 235] width 63 height 25
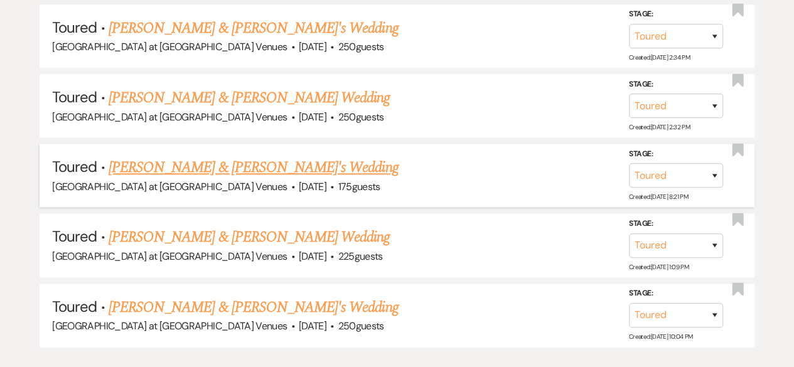
scroll to position [710, 0]
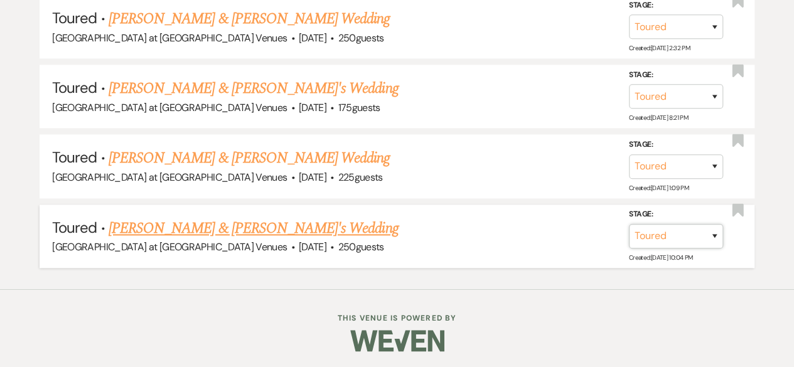
click at [715, 235] on select "Inquiry Follow Up Tour Requested Tour Confirmed Toured Proposal Sent Booked Lost" at bounding box center [676, 236] width 94 height 24
select select "8"
click at [629, 224] on select "Inquiry Follow Up Tour Requested Tour Confirmed Toured Proposal Sent Booked Lost" at bounding box center [676, 236] width 94 height 24
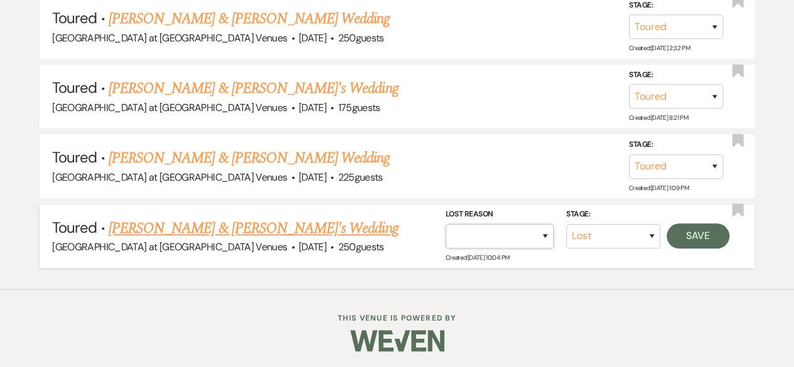
click at [547, 236] on select "Booked Elsewhere Budget Date Unavailable No Response Not a Good Match Capacity …" at bounding box center [499, 236] width 108 height 24
select select "5"
click at [445, 224] on select "Booked Elsewhere Budget Date Unavailable No Response Not a Good Match Capacity …" at bounding box center [499, 236] width 108 height 24
click at [708, 248] on div "Stage: Inquiry Follow Up Tour Requested Tour Confirmed Toured Proposal Sent Boo…" at bounding box center [590, 236] width 290 height 56
click at [710, 236] on button "Save" at bounding box center [697, 235] width 63 height 25
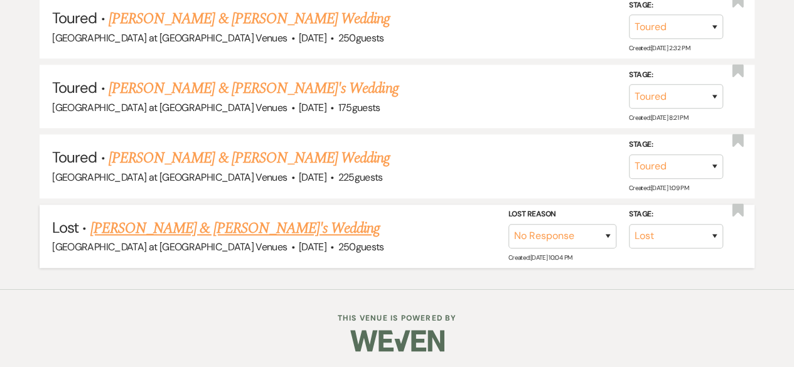
scroll to position [641, 0]
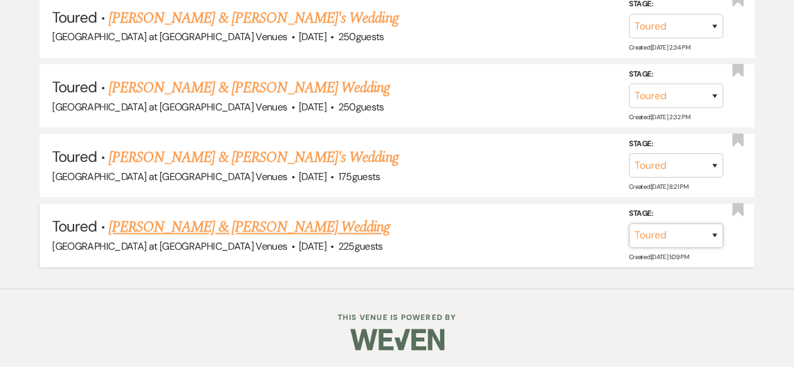
click at [715, 240] on select "Inquiry Follow Up Tour Requested Tour Confirmed Toured Proposal Sent Booked Lost" at bounding box center [676, 235] width 94 height 24
select select "8"
click at [629, 223] on select "Inquiry Follow Up Tour Requested Tour Confirmed Toured Proposal Sent Booked Lost" at bounding box center [676, 235] width 94 height 24
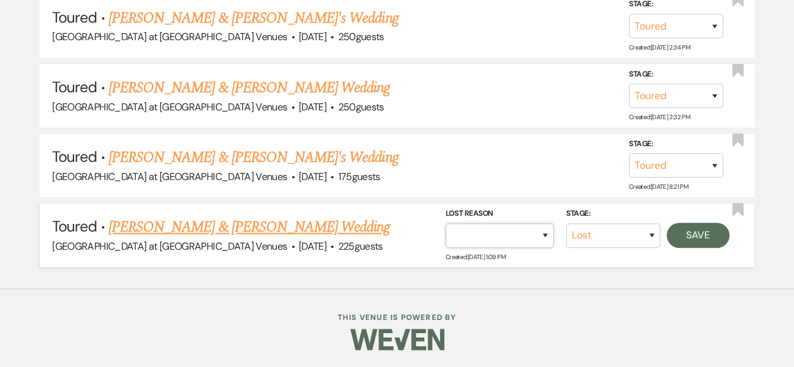
click at [543, 228] on select "Booked Elsewhere Budget Date Unavailable No Response Not a Good Match Capacity …" at bounding box center [499, 235] width 108 height 24
select select "5"
click at [445, 223] on select "Booked Elsewhere Budget Date Unavailable No Response Not a Good Match Capacity …" at bounding box center [499, 235] width 108 height 24
drag, startPoint x: 690, startPoint y: 229, endPoint x: 669, endPoint y: 234, distance: 21.9
click at [690, 229] on button "Save" at bounding box center [697, 234] width 63 height 25
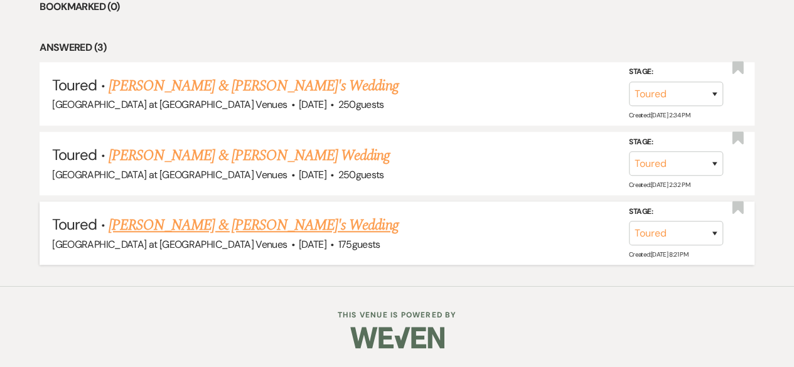
scroll to position [571, 0]
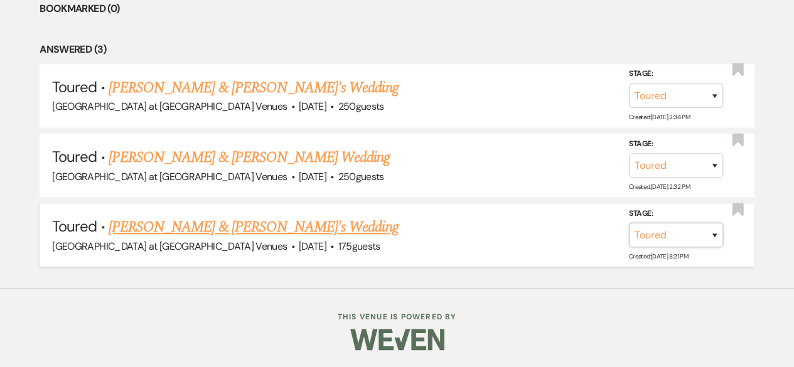
click at [709, 239] on select "Inquiry Follow Up Tour Requested Tour Confirmed Toured Proposal Sent Booked Lost" at bounding box center [676, 235] width 94 height 24
select select "8"
click at [629, 223] on select "Inquiry Follow Up Tour Requested Tour Confirmed Toured Proposal Sent Booked Lost" at bounding box center [676, 235] width 94 height 24
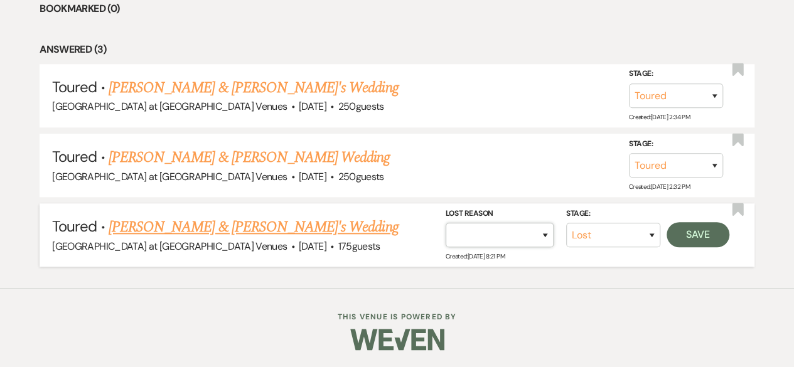
click at [541, 231] on select "Booked Elsewhere Budget Date Unavailable No Response Not a Good Match Capacity …" at bounding box center [499, 235] width 108 height 24
select select "8"
click at [445, 223] on select "Booked Elsewhere Budget Date Unavailable No Response Not a Good Match Capacity …" at bounding box center [499, 235] width 108 height 24
click at [688, 228] on button "Save" at bounding box center [697, 234] width 63 height 25
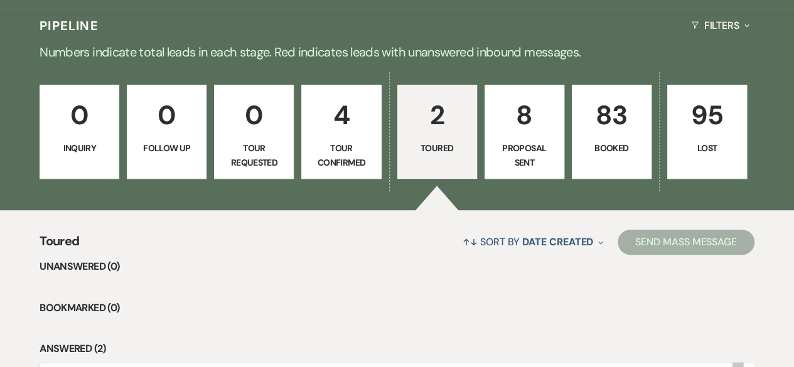
scroll to position [188, 0]
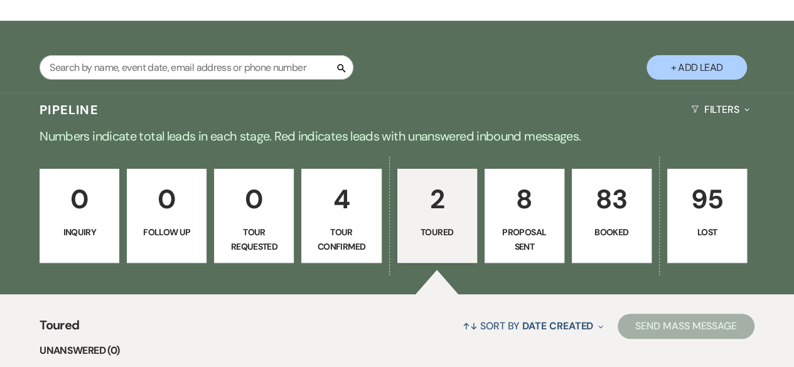
click at [512, 217] on p "8" at bounding box center [523, 199] width 63 height 42
select select "6"
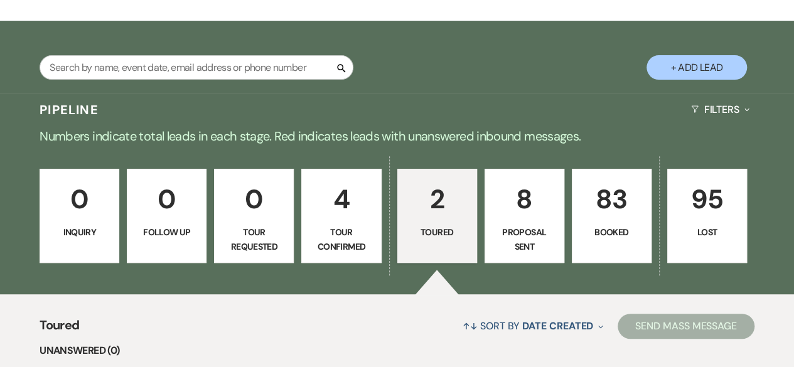
select select "6"
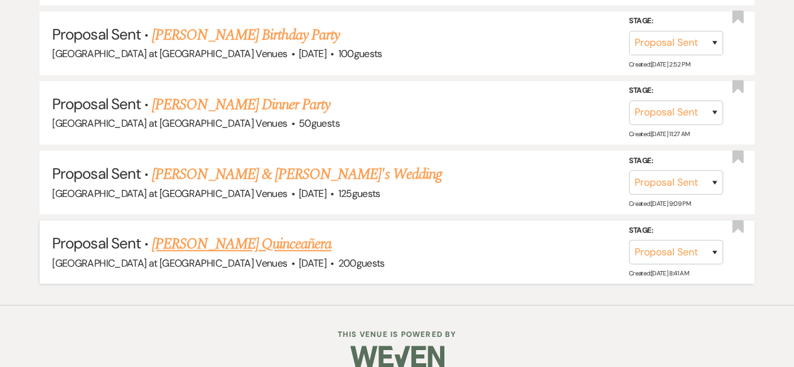
scroll to position [918, 0]
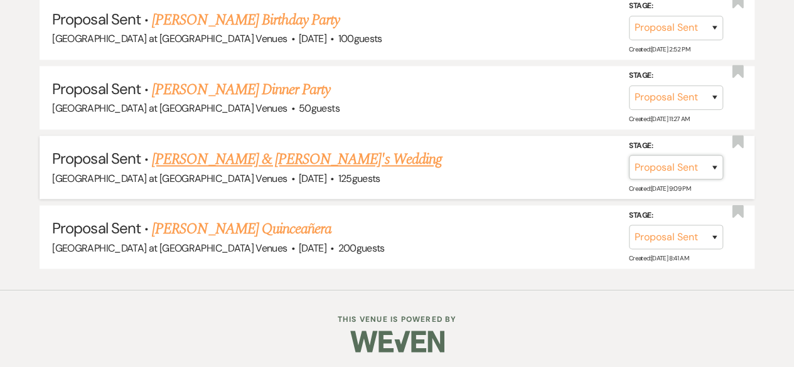
click at [707, 162] on select "Inquiry Follow Up Tour Requested Tour Confirmed Toured Proposal Sent Booked Lost" at bounding box center [676, 167] width 94 height 24
select select "8"
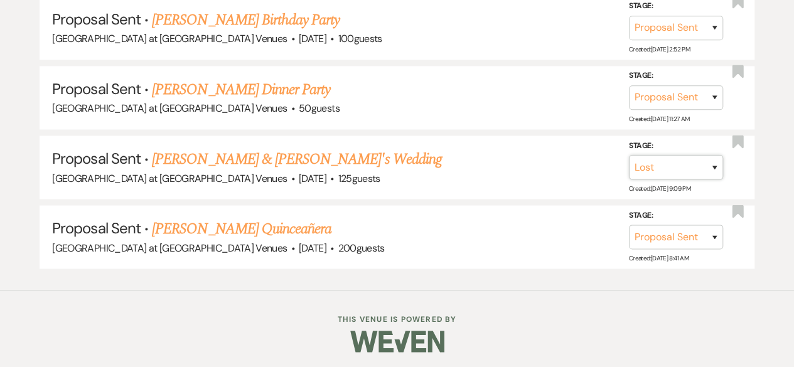
click at [629, 155] on select "Inquiry Follow Up Tour Requested Tour Confirmed Toured Proposal Sent Booked Lost" at bounding box center [676, 167] width 94 height 24
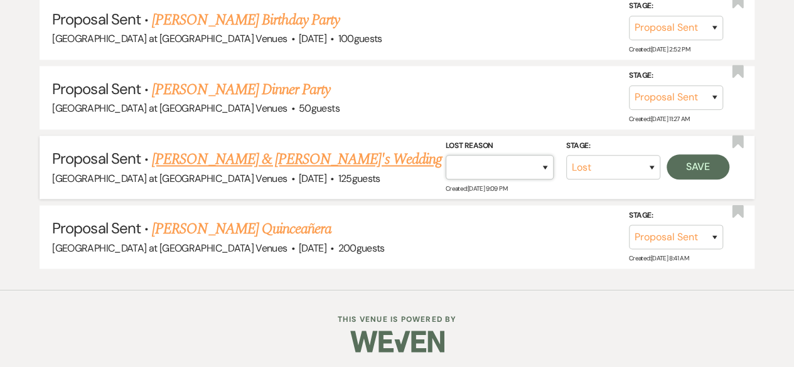
click at [538, 159] on select "Booked Elsewhere Budget Date Unavailable No Response Not a Good Match Capacity …" at bounding box center [499, 167] width 108 height 24
select select "5"
click at [445, 155] on select "Booked Elsewhere Budget Date Unavailable No Response Not a Good Match Capacity …" at bounding box center [499, 167] width 108 height 24
click at [705, 167] on button "Save" at bounding box center [697, 166] width 63 height 25
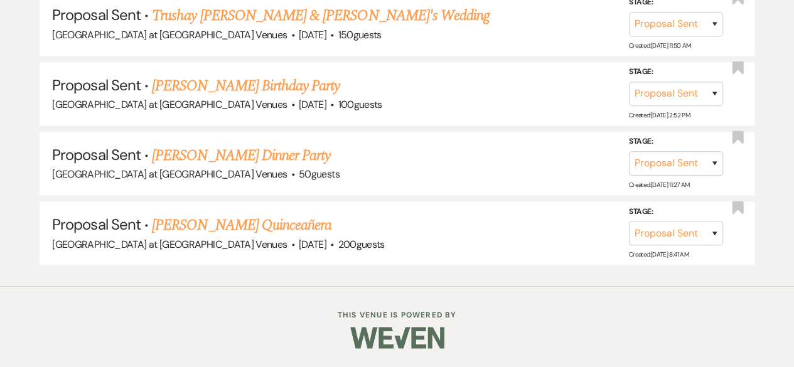
scroll to position [849, 0]
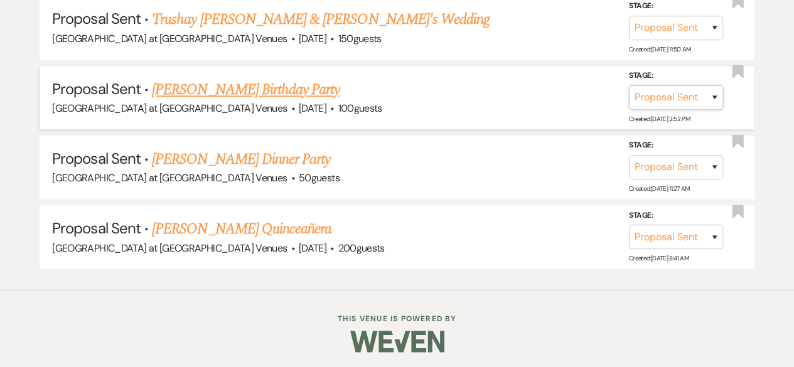
click at [715, 99] on select "Inquiry Follow Up Tour Requested Tour Confirmed Toured Proposal Sent Booked Lost" at bounding box center [676, 97] width 94 height 24
select select "8"
click at [629, 85] on select "Inquiry Follow Up Tour Requested Tour Confirmed Toured Proposal Sent Booked Lost" at bounding box center [676, 97] width 94 height 24
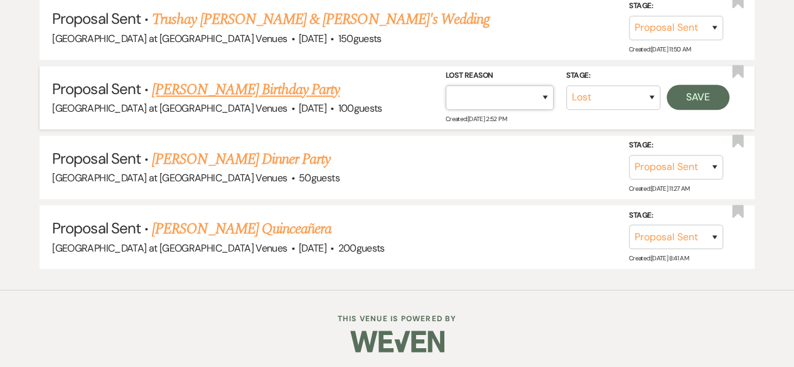
click at [545, 93] on select "Booked Elsewhere Budget Date Unavailable No Response Not a Good Match Capacity …" at bounding box center [499, 97] width 108 height 24
select select "5"
click at [445, 85] on select "Booked Elsewhere Budget Date Unavailable No Response Not a Good Match Capacity …" at bounding box center [499, 97] width 108 height 24
click at [706, 98] on button "Save" at bounding box center [697, 97] width 63 height 25
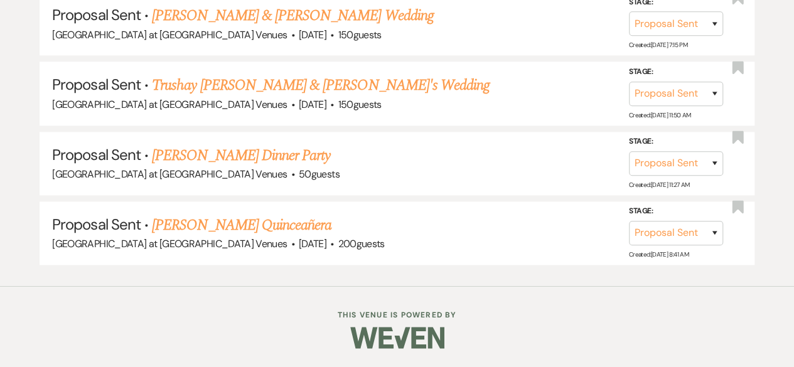
scroll to position [780, 0]
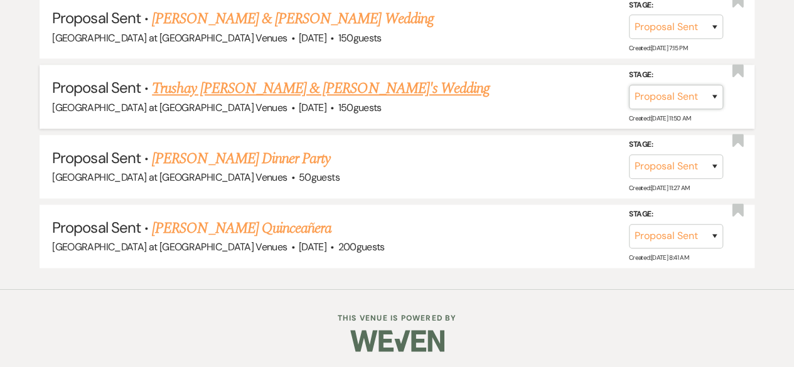
click at [720, 84] on select "Inquiry Follow Up Tour Requested Tour Confirmed Toured Proposal Sent Booked Lost" at bounding box center [676, 96] width 94 height 24
select select "8"
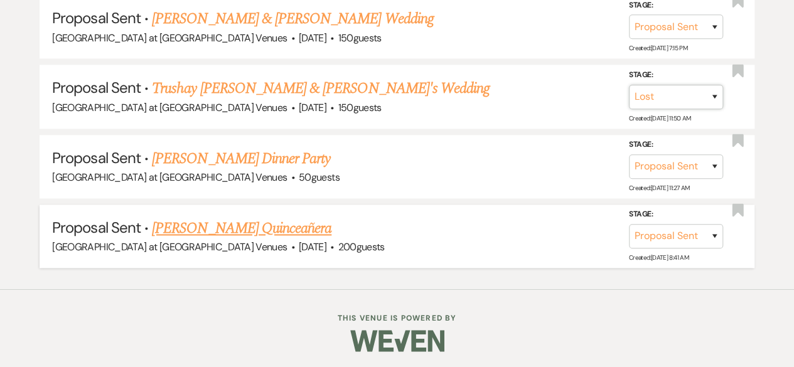
click at [629, 84] on select "Inquiry Follow Up Tour Requested Tour Confirmed Toured Proposal Sent Booked Lost" at bounding box center [676, 96] width 94 height 24
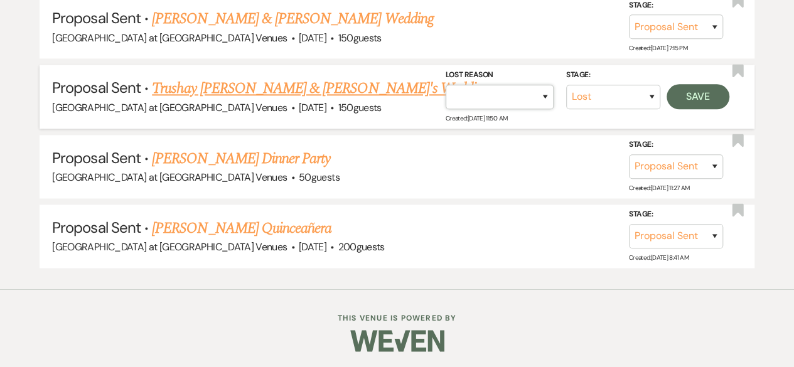
click at [536, 98] on select "Booked Elsewhere Budget Date Unavailable No Response Not a Good Match Capacity …" at bounding box center [499, 96] width 108 height 24
select select "5"
click at [445, 84] on select "Booked Elsewhere Budget Date Unavailable No Response Not a Good Match Capacity …" at bounding box center [499, 96] width 108 height 24
click at [710, 83] on button "Save" at bounding box center [697, 95] width 63 height 25
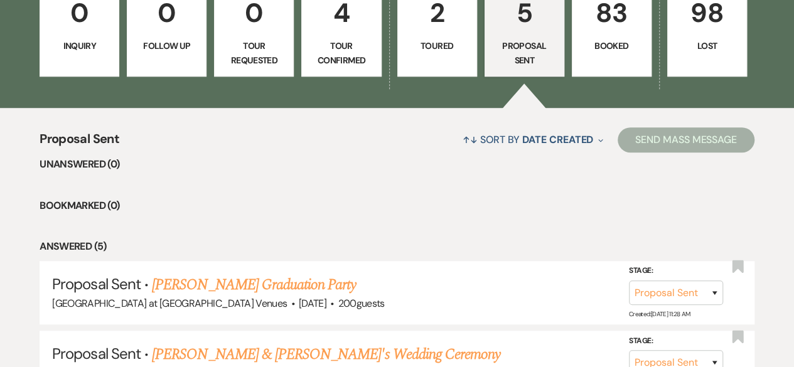
scroll to position [146, 0]
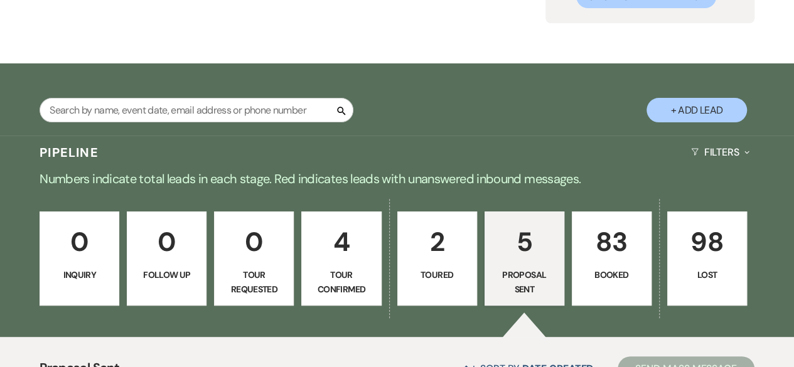
click at [600, 269] on p "Booked" at bounding box center [611, 275] width 63 height 14
